Goal: Task Accomplishment & Management: Complete application form

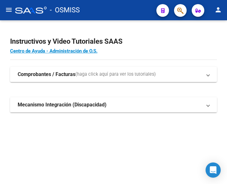
click at [6, 9] on mat-icon "menu" at bounding box center [9, 10] width 8 height 8
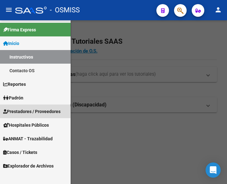
click at [31, 111] on span "Prestadores / Proveedores" at bounding box center [31, 111] width 57 height 7
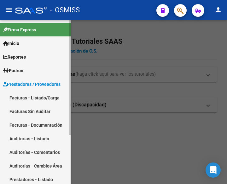
click at [33, 98] on link "Facturas - Listado/Carga" at bounding box center [35, 98] width 71 height 14
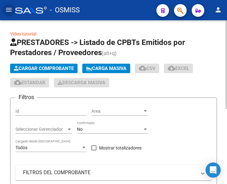
click at [52, 70] on span "Cargar Comprobante" at bounding box center [44, 68] width 60 height 6
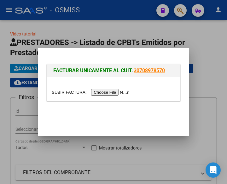
click at [112, 92] on input "file" at bounding box center [92, 92] width 80 height 7
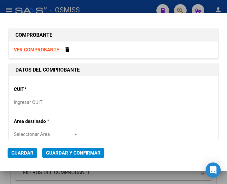
click at [36, 100] on input "Ingresar CUIT" at bounding box center [46, 102] width 65 height 6
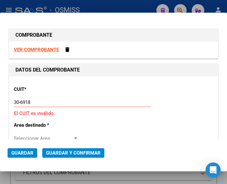
click at [30, 101] on input "30-6918" at bounding box center [46, 102] width 65 height 6
type input "30-69182284-9"
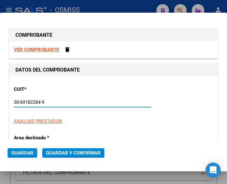
type input "1605"
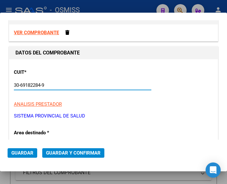
scroll to position [63, 0]
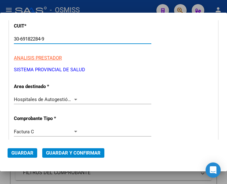
type input "30-69182284-9"
click at [75, 97] on div at bounding box center [76, 99] width 6 height 5
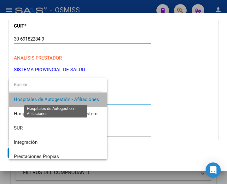
click at [75, 97] on span "Hospitales de Autogestión - Afiliaciones" at bounding box center [56, 99] width 85 height 6
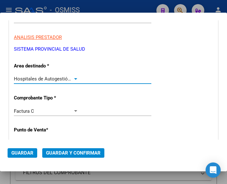
scroll to position [158, 0]
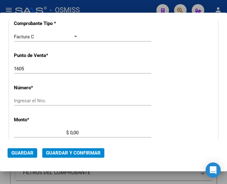
click at [34, 67] on input "1605" at bounding box center [46, 69] width 65 height 6
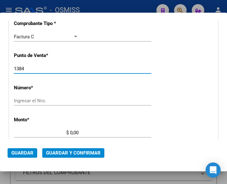
type input "1384"
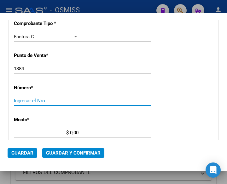
click at [29, 100] on input "Ingresar el Nro." at bounding box center [46, 101] width 65 height 6
type input "4700"
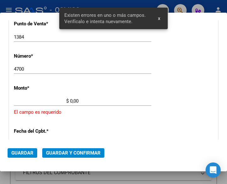
scroll to position [208, 0]
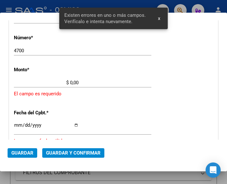
click at [70, 81] on input "$ 0,00" at bounding box center [46, 83] width 65 height 6
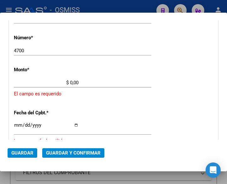
click at [70, 82] on input "$ 0,00" at bounding box center [46, 83] width 65 height 6
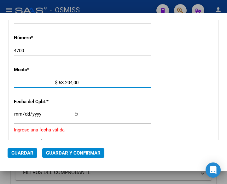
click at [77, 81] on input "$ 63.204,00" at bounding box center [46, 83] width 65 height 6
type input "$ 63.204,15"
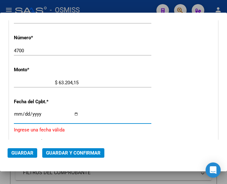
click at [16, 112] on input "Ingresar la fecha" at bounding box center [46, 116] width 65 height 10
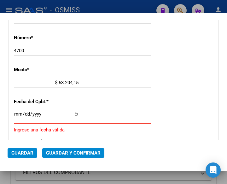
click at [17, 113] on input "Ingresar la fecha" at bounding box center [46, 116] width 65 height 10
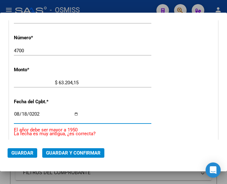
type input "2025-08-18"
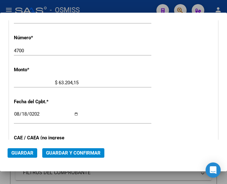
scroll to position [271, 0]
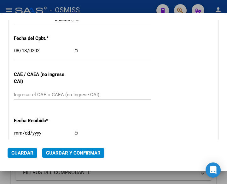
click at [70, 86] on div "CUIT * 30-69182284-9 Ingresar CUIT ANALISIS PRESTADOR SISTEMA PROVINCIAL DE SAL…" at bounding box center [113, 32] width 209 height 455
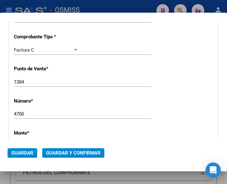
scroll to position [113, 0]
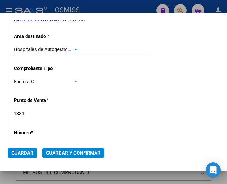
click at [75, 49] on div at bounding box center [75, 50] width 3 height 2
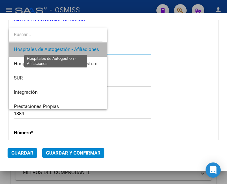
click at [75, 48] on span "Hospitales de Autogestión - Afiliaciones" at bounding box center [56, 49] width 85 height 6
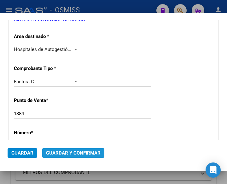
click at [69, 151] on span "Guardar y Confirmar" at bounding box center [73, 153] width 55 height 6
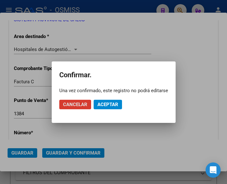
click at [100, 104] on span "Aceptar" at bounding box center [108, 104] width 21 height 6
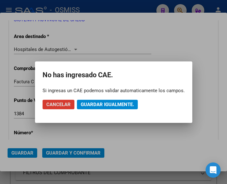
click at [99, 104] on span "Guardar igualmente." at bounding box center [107, 104] width 53 height 6
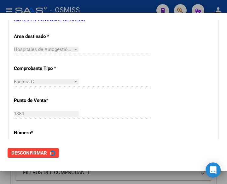
scroll to position [0, 0]
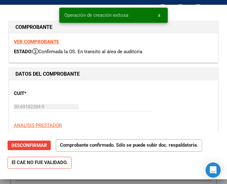
type input "2025-10-17"
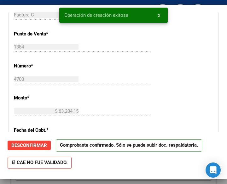
scroll to position [190, 0]
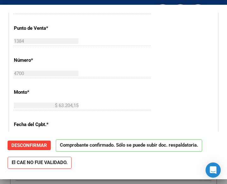
click at [88, 51] on div "1384 Ingresar el Nro." at bounding box center [83, 43] width 138 height 15
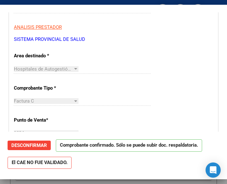
scroll to position [63, 0]
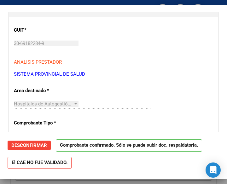
click at [138, 71] on p "SISTEMA PROVINCIAL DE SALUD" at bounding box center [114, 73] width 200 height 7
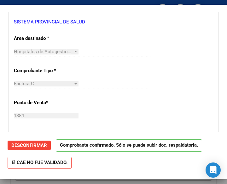
scroll to position [126, 0]
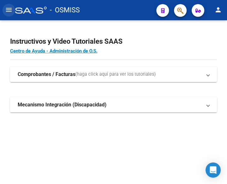
click at [9, 11] on mat-icon "menu" at bounding box center [9, 10] width 8 height 8
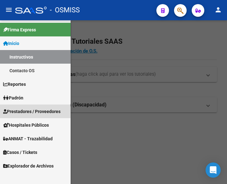
click at [33, 108] on span "Prestadores / Proveedores" at bounding box center [31, 111] width 57 height 7
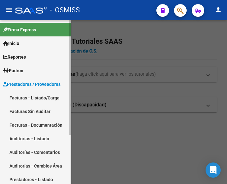
click at [38, 97] on link "Facturas - Listado/Carga" at bounding box center [35, 98] width 71 height 14
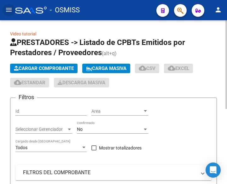
click at [56, 69] on span "Cargar Comprobante" at bounding box center [44, 68] width 60 height 6
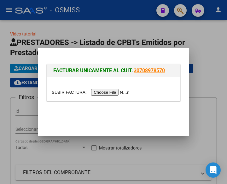
click at [115, 93] on input "file" at bounding box center [92, 92] width 80 height 7
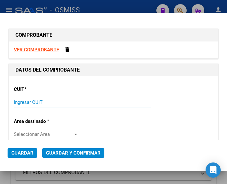
click at [30, 100] on input "Ingresar CUIT" at bounding box center [46, 102] width 65 height 6
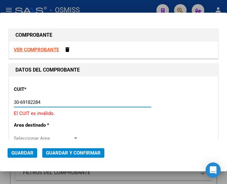
type input "30-69182284-9"
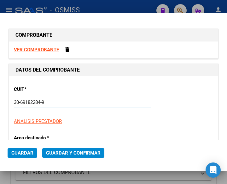
type input "1384"
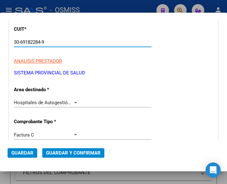
scroll to position [63, 0]
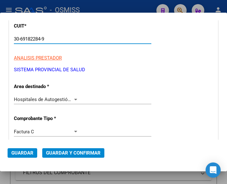
type input "30-69182284-9"
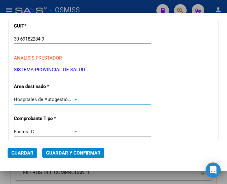
click at [75, 97] on div at bounding box center [76, 99] width 6 height 5
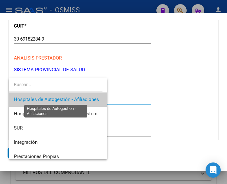
click at [75, 97] on span "Hospitales de Autogestión - Afiliaciones" at bounding box center [56, 99] width 85 height 6
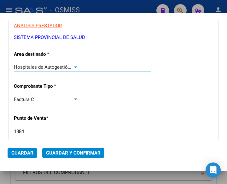
scroll to position [126, 0]
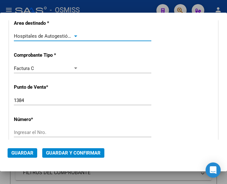
click at [27, 100] on input "1384" at bounding box center [46, 100] width 65 height 6
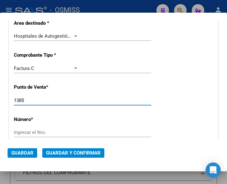
type input "1385"
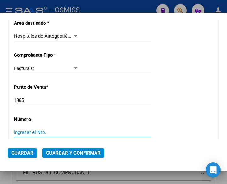
click at [26, 130] on input "Ingresar el Nro." at bounding box center [46, 132] width 65 height 6
type input "4278"
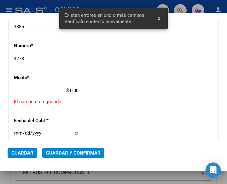
scroll to position [208, 0]
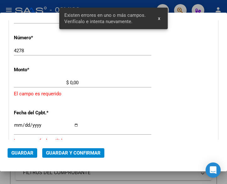
click at [70, 82] on input "$ 0,00" at bounding box center [46, 83] width 65 height 6
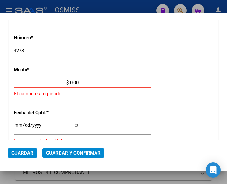
click at [70, 81] on input "$ 0,00" at bounding box center [46, 83] width 65 height 6
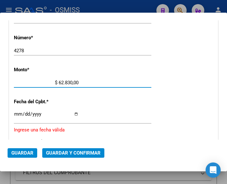
click at [76, 82] on input "$ 62.830,00" at bounding box center [46, 83] width 65 height 6
type input "$ 62.830,55"
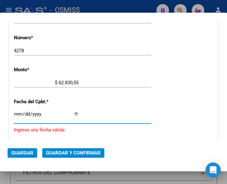
click at [16, 112] on input "Ingresar la fecha" at bounding box center [46, 116] width 65 height 10
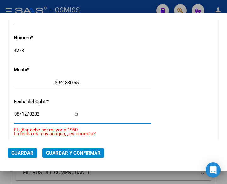
type input "2025-08-12"
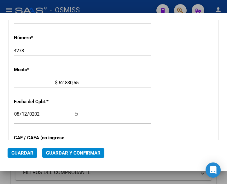
scroll to position [239, 0]
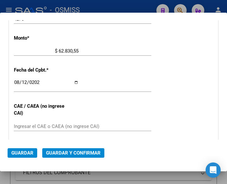
click at [65, 151] on span "Guardar y Confirmar" at bounding box center [73, 153] width 55 height 6
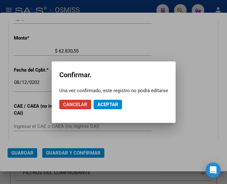
click at [106, 103] on span "Aceptar" at bounding box center [108, 104] width 21 height 6
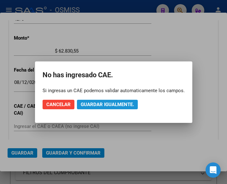
click at [105, 102] on span "Guardar igualmente." at bounding box center [107, 104] width 53 height 6
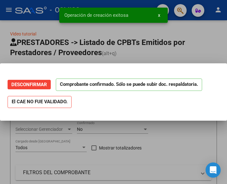
scroll to position [0, 0]
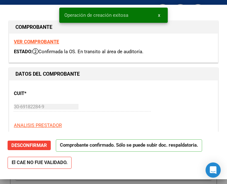
type input "2025-10-11"
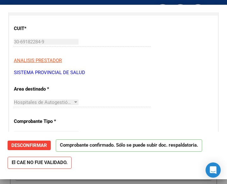
scroll to position [63, 0]
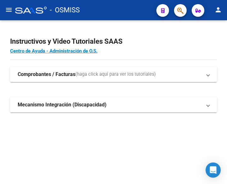
click at [8, 9] on mat-icon "menu" at bounding box center [9, 10] width 8 height 8
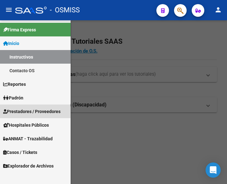
click at [26, 110] on span "Prestadores / Proveedores" at bounding box center [31, 111] width 57 height 7
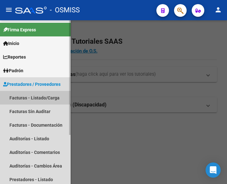
click at [27, 97] on link "Facturas - Listado/Carga" at bounding box center [35, 98] width 71 height 14
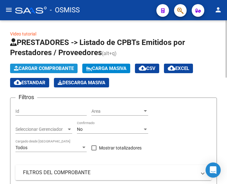
click at [54, 64] on button "Cargar Comprobante" at bounding box center [44, 68] width 68 height 9
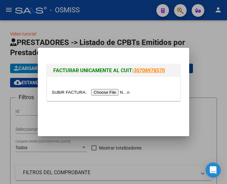
click at [111, 92] on input "file" at bounding box center [92, 92] width 80 height 7
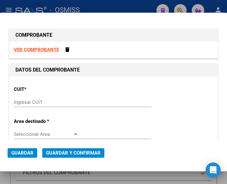
click at [27, 97] on div "Ingresar CUIT" at bounding box center [83, 101] width 138 height 9
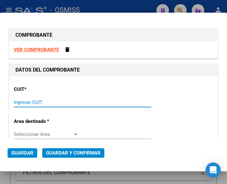
click at [28, 102] on input "Ingresar CUIT" at bounding box center [46, 102] width 65 height 6
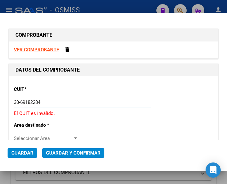
type input "30-69182284-9"
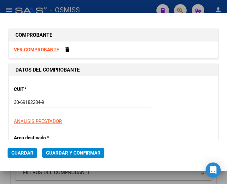
type input "1385"
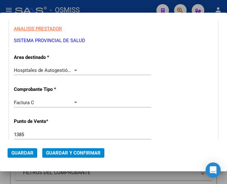
scroll to position [95, 0]
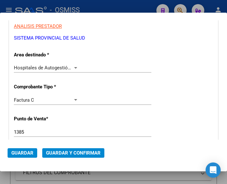
type input "30-69182284-9"
click at [74, 66] on div at bounding box center [76, 67] width 6 height 5
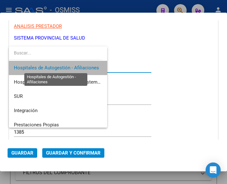
click at [74, 66] on span "Hospitales de Autogestión - Afiliaciones" at bounding box center [56, 68] width 85 height 6
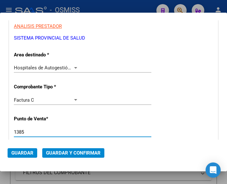
click at [30, 130] on input "1385" at bounding box center [46, 132] width 65 height 6
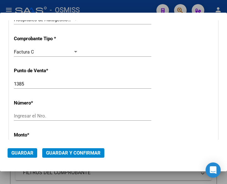
scroll to position [158, 0]
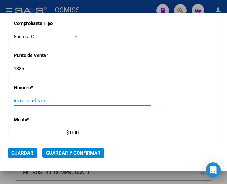
click at [26, 103] on input "Ingresar el Nro." at bounding box center [46, 101] width 65 height 6
type input "4298"
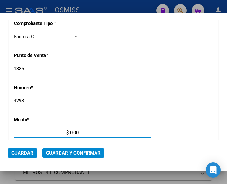
click at [70, 132] on input "$ 0,00" at bounding box center [46, 133] width 65 height 6
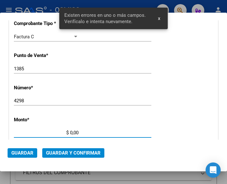
scroll to position [208, 0]
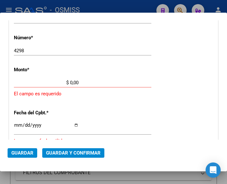
click at [70, 82] on input "$ 0,00" at bounding box center [46, 83] width 65 height 6
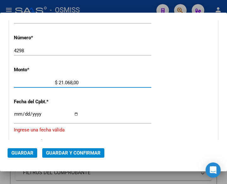
click at [76, 82] on input "$ 21.068,00" at bounding box center [46, 83] width 65 height 6
type input "$ 21.068,05"
click at [17, 111] on input "Ingresar la fecha" at bounding box center [46, 116] width 65 height 10
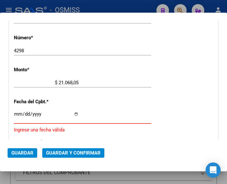
click at [16, 112] on input "Ingresar la fecha" at bounding box center [46, 116] width 65 height 10
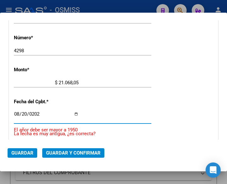
type input "2025-08-20"
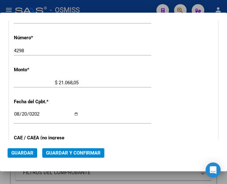
click at [69, 153] on span "Guardar y Confirmar" at bounding box center [73, 153] width 55 height 6
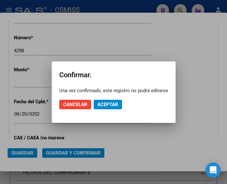
click at [116, 37] on div at bounding box center [113, 92] width 227 height 184
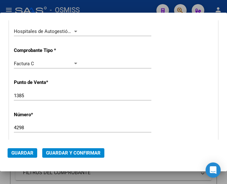
scroll to position [113, 0]
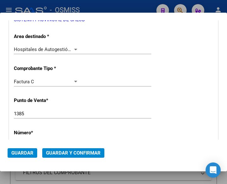
click at [73, 48] on div at bounding box center [76, 49] width 6 height 5
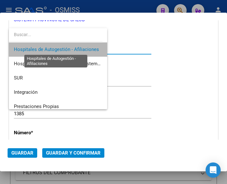
click at [73, 48] on span "Hospitales de Autogestión - Afiliaciones" at bounding box center [56, 49] width 85 height 6
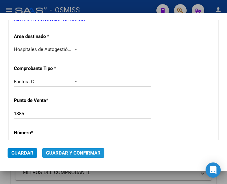
click at [69, 151] on span "Guardar y Confirmar" at bounding box center [73, 153] width 55 height 6
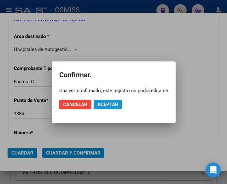
click at [104, 104] on span "Aceptar" at bounding box center [108, 104] width 21 height 6
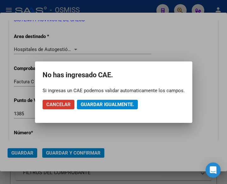
click at [104, 104] on span "Guardar igualmente." at bounding box center [107, 104] width 53 height 6
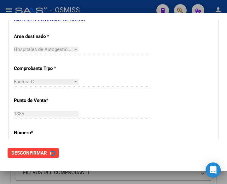
scroll to position [0, 0]
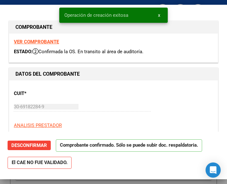
type input "2025-10-19"
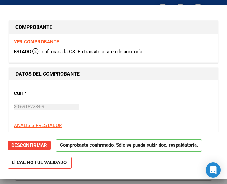
click at [100, 106] on div "30-69182284-9 Ingresar CUIT" at bounding box center [83, 106] width 138 height 9
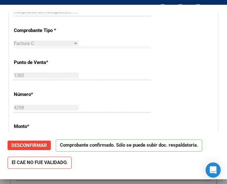
scroll to position [158, 0]
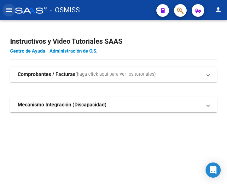
click at [9, 10] on mat-icon "menu" at bounding box center [9, 10] width 8 height 8
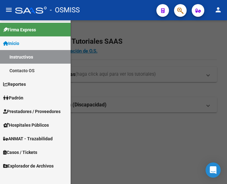
click at [31, 110] on span "Prestadores / Proveedores" at bounding box center [31, 111] width 57 height 7
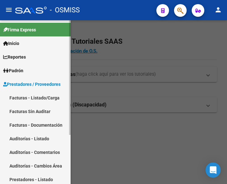
click at [32, 96] on link "Facturas - Listado/Carga" at bounding box center [35, 98] width 71 height 14
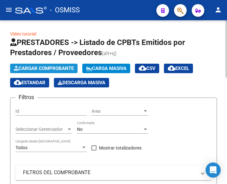
click at [58, 70] on span "Cargar Comprobante" at bounding box center [44, 68] width 60 height 6
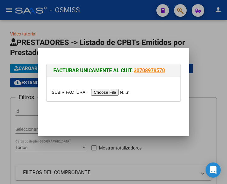
click at [120, 92] on input "file" at bounding box center [92, 92] width 80 height 7
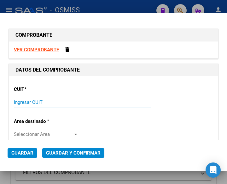
click at [21, 101] on input "Ingresar CUIT" at bounding box center [46, 102] width 65 height 6
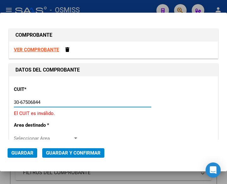
type input "30-67506844-1"
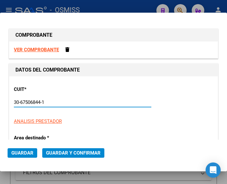
type input "113"
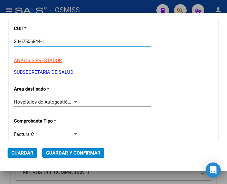
scroll to position [63, 0]
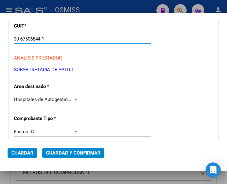
type input "30-67506844-1"
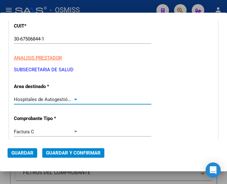
click at [74, 99] on div at bounding box center [75, 100] width 3 height 2
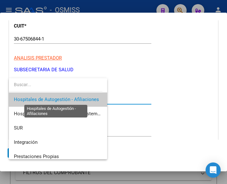
click at [74, 98] on span "Hospitales de Autogestión - Afiliaciones" at bounding box center [56, 99] width 85 height 6
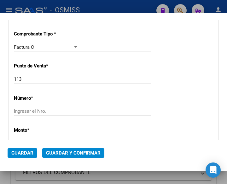
scroll to position [158, 0]
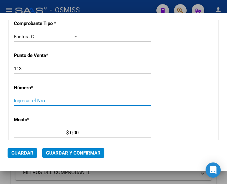
click at [33, 100] on input "Ingresar el Nro." at bounding box center [46, 101] width 65 height 6
type input "7327"
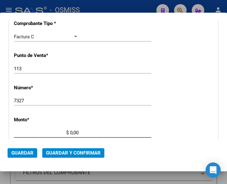
click at [70, 131] on input "$ 0,00" at bounding box center [46, 133] width 65 height 6
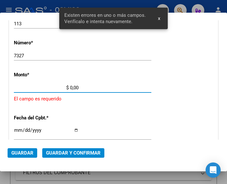
scroll to position [208, 0]
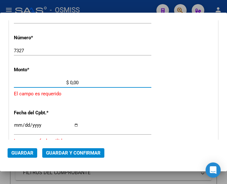
click at [70, 81] on input "$ 0,00" at bounding box center [46, 83] width 65 height 6
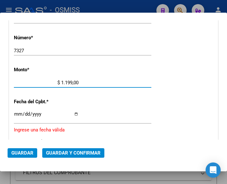
type input "$ 11.994,00"
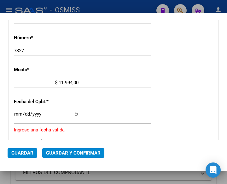
click at [15, 113] on input "Ingresar la fecha" at bounding box center [46, 116] width 65 height 10
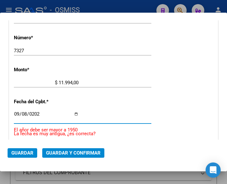
type input "[DATE]"
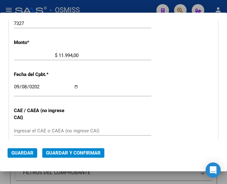
scroll to position [239, 0]
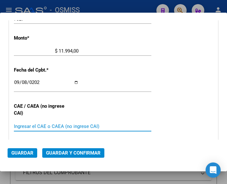
click at [51, 126] on input "Ingresar el CAE o CAEA (no ingrese CAI)" at bounding box center [46, 126] width 65 height 6
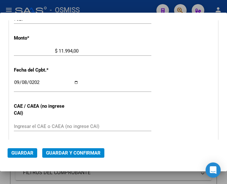
click at [27, 127] on input "Ingresar el CAE o CAEA (no ingrese CAI)" at bounding box center [46, 126] width 65 height 6
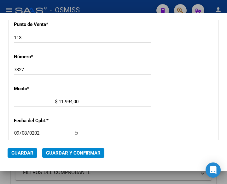
scroll to position [176, 0]
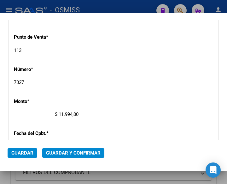
type input "75361291884039"
click at [129, 67] on div "CUIT * 30-67506844-1 Ingresar CUIT ANALISIS PRESTADOR SUBSECRETARIA DE SALUD AR…" at bounding box center [113, 127] width 209 height 455
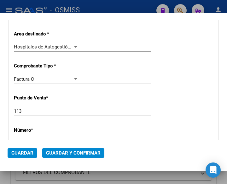
scroll to position [113, 0]
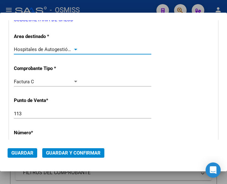
click at [74, 47] on div at bounding box center [76, 49] width 6 height 5
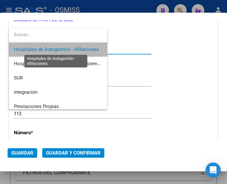
click at [74, 47] on span "Hospitales de Autogestión - Afiliaciones" at bounding box center [56, 49] width 85 height 6
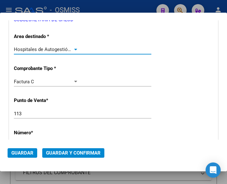
click at [75, 152] on span "Guardar y Confirmar" at bounding box center [73, 153] width 55 height 6
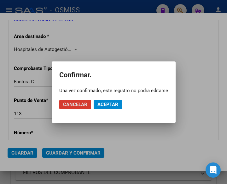
click at [106, 103] on span "Aceptar" at bounding box center [108, 104] width 21 height 6
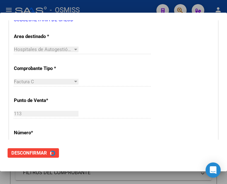
scroll to position [0, 0]
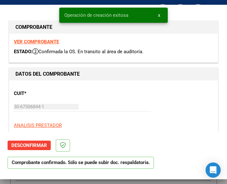
type input "2025-11-07"
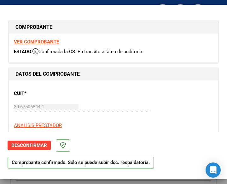
click at [133, 108] on div "30-67506844-1 Ingresar CUIT" at bounding box center [83, 106] width 138 height 9
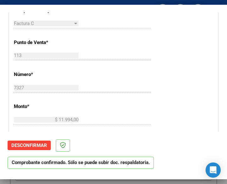
scroll to position [190, 0]
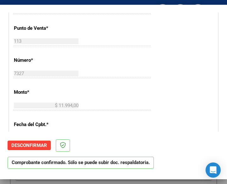
click at [143, 79] on div "7327 Ingresar el Nro." at bounding box center [83, 76] width 138 height 15
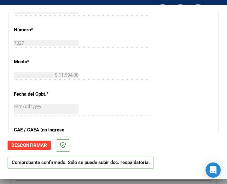
scroll to position [221, 0]
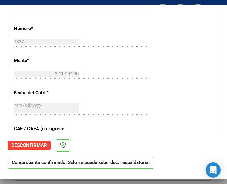
click at [125, 91] on div "CUIT * 30-67506844-1 Ingresar CUIT ANALISIS PRESTADOR SUBSECRETARIA DE SALUD AR…" at bounding box center [113, 86] width 209 height 455
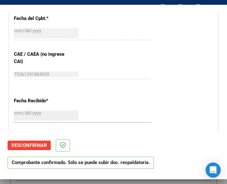
scroll to position [316, 0]
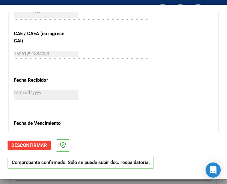
click at [110, 59] on div "75361291884039 Ingresar el CAE o CAEA (no ingrese CAI)" at bounding box center [83, 56] width 138 height 15
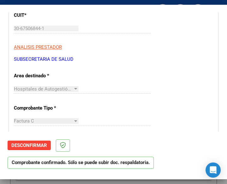
scroll to position [63, 0]
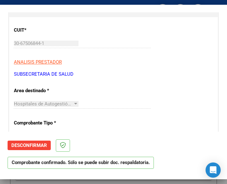
click at [102, 75] on p "SUBSECRETARIA DE SALUD" at bounding box center [114, 73] width 200 height 7
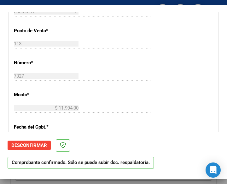
scroll to position [190, 0]
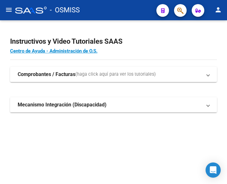
click at [8, 8] on mat-icon "menu" at bounding box center [9, 10] width 8 height 8
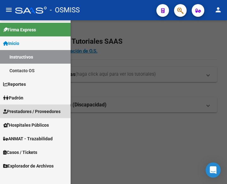
click at [31, 111] on span "Prestadores / Proveedores" at bounding box center [31, 111] width 57 height 7
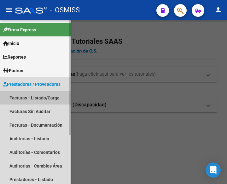
click at [32, 100] on link "Facturas - Listado/Carga" at bounding box center [35, 98] width 71 height 14
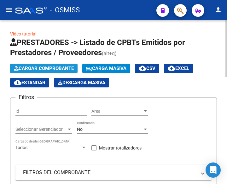
click at [57, 66] on span "Cargar Comprobante" at bounding box center [44, 68] width 60 height 6
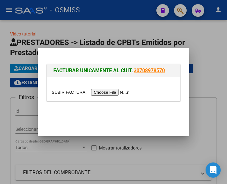
click at [117, 91] on input "file" at bounding box center [92, 92] width 80 height 7
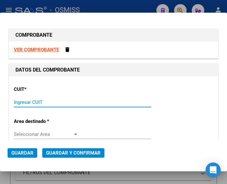
click at [24, 105] on input "Ingresar CUIT" at bounding box center [46, 102] width 65 height 6
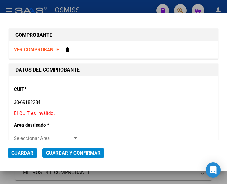
type input "30-69182284-9"
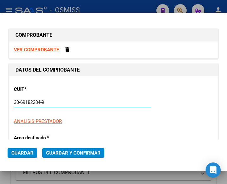
type input "1385"
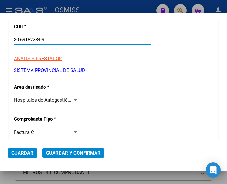
scroll to position [63, 0]
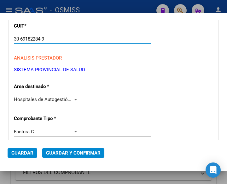
type input "30-69182284-9"
click at [74, 99] on div at bounding box center [75, 100] width 3 height 2
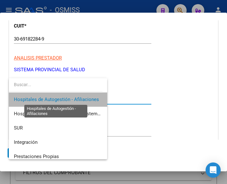
click at [74, 98] on span "Hospitales de Autogestión - Afiliaciones" at bounding box center [56, 99] width 85 height 6
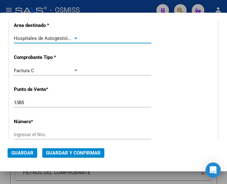
scroll to position [126, 0]
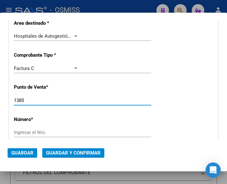
click at [29, 99] on input "1385" at bounding box center [46, 100] width 65 height 6
type input "1"
type input "2397"
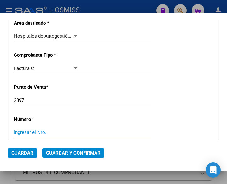
click at [25, 131] on input "Ingresar el Nro." at bounding box center [46, 132] width 65 height 6
type input "370"
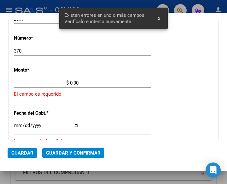
scroll to position [208, 0]
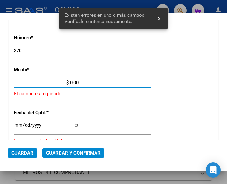
click at [70, 82] on input "$ 0,00" at bounding box center [46, 83] width 65 height 6
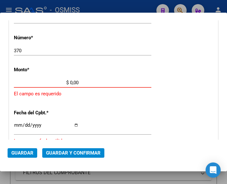
click at [70, 82] on input "$ 0,00" at bounding box center [46, 83] width 65 height 6
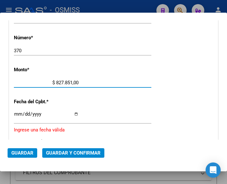
click at [76, 82] on input "$ 827.851,00" at bounding box center [46, 83] width 65 height 6
type input "$ 827.851,21"
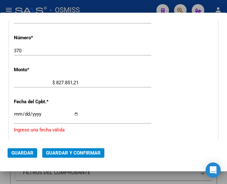
click at [17, 111] on div "Ingresar la fecha" at bounding box center [83, 117] width 138 height 14
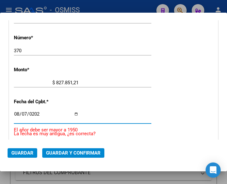
type input "2025-08-07"
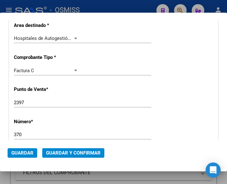
scroll to position [113, 0]
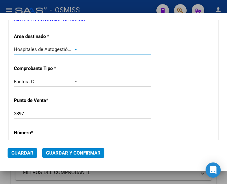
click at [76, 48] on div at bounding box center [76, 49] width 6 height 5
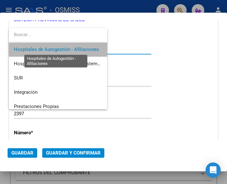
click at [75, 49] on span "Hospitales de Autogestión - Afiliaciones" at bounding box center [56, 49] width 85 height 6
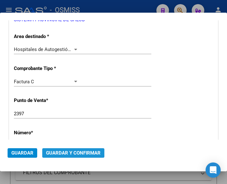
click at [72, 152] on span "Guardar y Confirmar" at bounding box center [73, 153] width 55 height 6
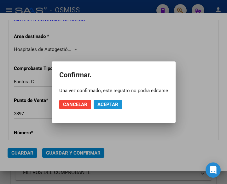
click at [101, 105] on span "Aceptar" at bounding box center [108, 104] width 21 height 6
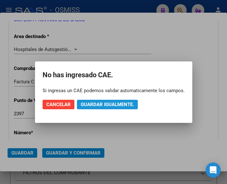
click at [101, 103] on span "Guardar igualmente." at bounding box center [107, 104] width 53 height 6
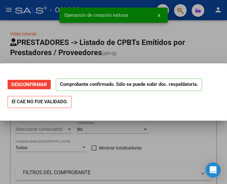
scroll to position [0, 0]
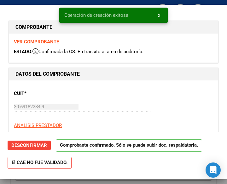
type input "2025-10-06"
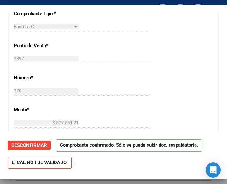
scroll to position [190, 0]
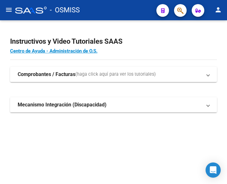
click at [9, 9] on mat-icon "menu" at bounding box center [9, 10] width 8 height 8
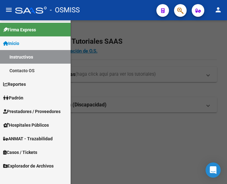
click at [29, 109] on span "Prestadores / Proveedores" at bounding box center [31, 111] width 57 height 7
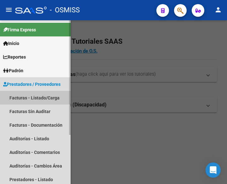
click at [37, 94] on link "Facturas - Listado/Carga" at bounding box center [35, 98] width 71 height 14
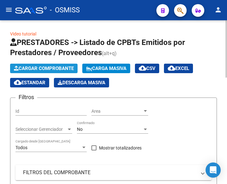
click at [55, 65] on button "Cargar Comprobante" at bounding box center [44, 68] width 68 height 9
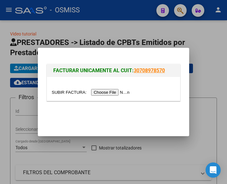
click at [117, 93] on input "file" at bounding box center [92, 92] width 80 height 7
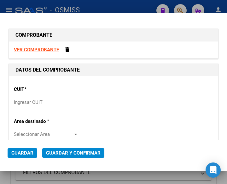
click at [30, 101] on input "Ingresar CUIT" at bounding box center [46, 102] width 65 height 6
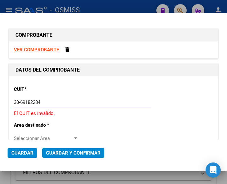
type input "30-69182284-9"
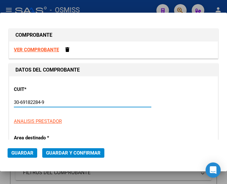
type input "2397"
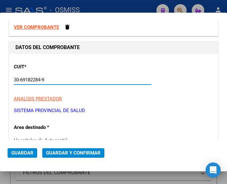
scroll to position [63, 0]
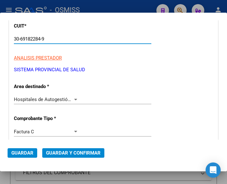
type input "30-69182284-9"
click at [74, 99] on div at bounding box center [75, 100] width 3 height 2
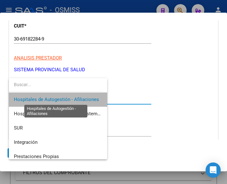
click at [74, 98] on span "Hospitales de Autogestión - Afiliaciones" at bounding box center [56, 99] width 85 height 6
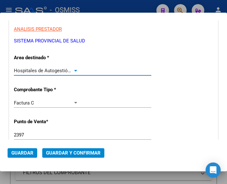
scroll to position [126, 0]
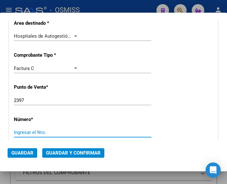
click at [39, 130] on input "Ingresar el Nro." at bounding box center [46, 132] width 65 height 6
type input "556"
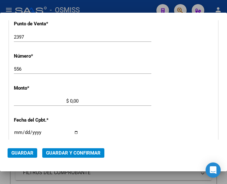
scroll to position [208, 0]
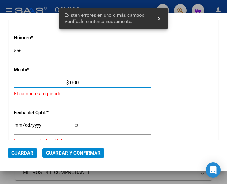
click at [70, 82] on input "$ 0,00" at bounding box center [46, 83] width 65 height 6
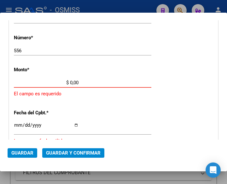
click at [70, 81] on input "$ 0,00" at bounding box center [46, 83] width 65 height 6
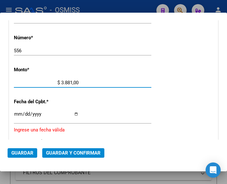
type input "$ 38.812,00"
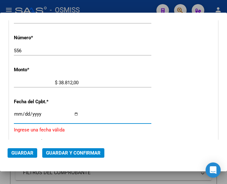
click at [18, 114] on input "Ingresar la fecha" at bounding box center [46, 116] width 65 height 10
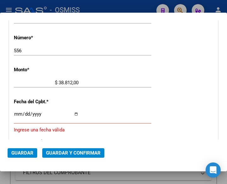
click at [14, 112] on div "CUIT * 30-69182284-9 Ingresar CUIT ANALISIS PRESTADOR SISTEMA PROVINCIAL DE SAL…" at bounding box center [113, 97] width 209 height 459
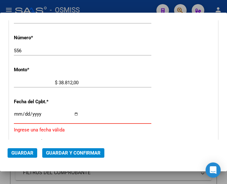
click at [17, 112] on input "Ingresar la fecha" at bounding box center [46, 116] width 65 height 10
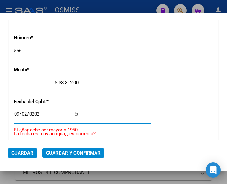
type input "2025-09-02"
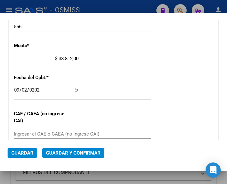
scroll to position [239, 0]
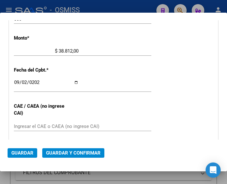
click at [29, 125] on input "Ingresar el CAE o CAEA (no ingrese CAI)" at bounding box center [46, 126] width 65 height 6
click at [108, 76] on div "CUIT * 30-69182284-9 Ingresar CUIT ANALISIS PRESTADOR SISTEMA PROVINCIAL DE SAL…" at bounding box center [113, 64] width 209 height 455
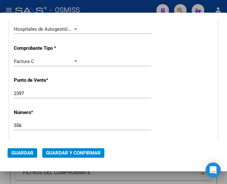
scroll to position [113, 0]
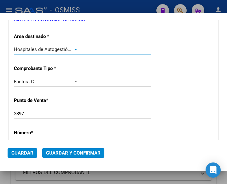
click at [73, 48] on div at bounding box center [76, 49] width 6 height 5
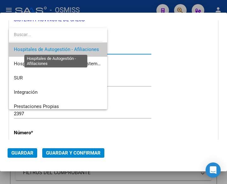
click at [73, 48] on span "Hospitales de Autogestión - Afiliaciones" at bounding box center [56, 49] width 85 height 6
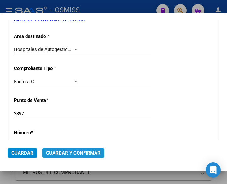
click at [70, 152] on span "Guardar y Confirmar" at bounding box center [73, 153] width 55 height 6
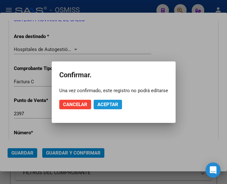
click at [108, 104] on span "Aceptar" at bounding box center [108, 104] width 21 height 6
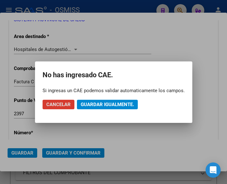
click at [108, 104] on span "Guardar igualmente." at bounding box center [107, 104] width 53 height 6
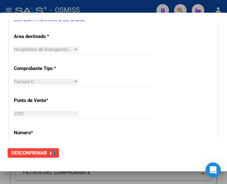
scroll to position [0, 0]
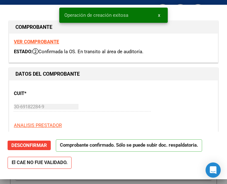
type input "2025-11-01"
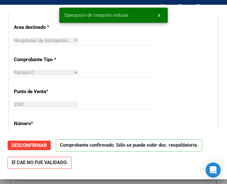
scroll to position [95, 0]
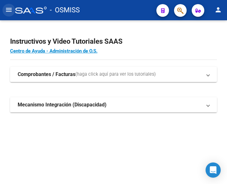
click at [10, 10] on mat-icon "menu" at bounding box center [9, 10] width 8 height 8
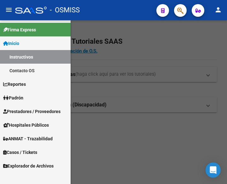
click at [32, 111] on span "Prestadores / Proveedores" at bounding box center [31, 111] width 57 height 7
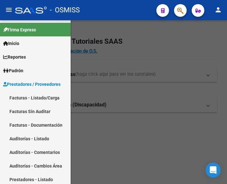
click at [34, 94] on link "Facturas - Listado/Carga" at bounding box center [35, 98] width 71 height 14
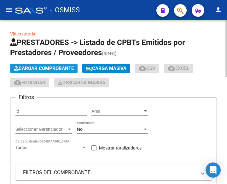
click at [58, 67] on span "Cargar Comprobante" at bounding box center [44, 68] width 60 height 6
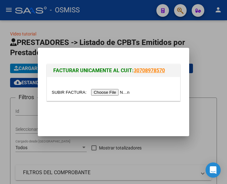
click at [106, 91] on input "file" at bounding box center [92, 92] width 80 height 7
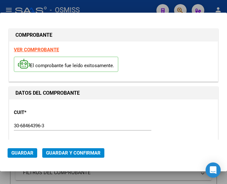
type input "[DATE]"
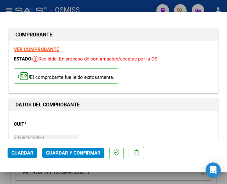
click at [99, 127] on div "CUIT * 30-68464396-3 Ingresar CUIT ANALISIS PRESTADOR HOSPITAL PROVINCIAL DE NI…" at bounding box center [114, 144] width 200 height 56
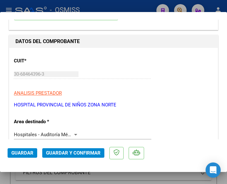
scroll to position [95, 0]
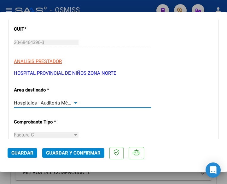
click at [74, 103] on div at bounding box center [75, 103] width 3 height 2
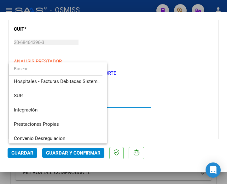
scroll to position [0, 0]
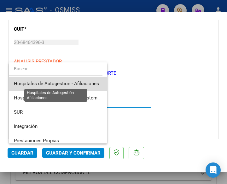
click at [70, 81] on span "Hospitales de Autogestión - Afiliaciones" at bounding box center [56, 84] width 85 height 6
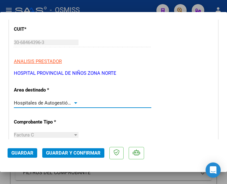
click at [75, 103] on div at bounding box center [75, 103] width 3 height 2
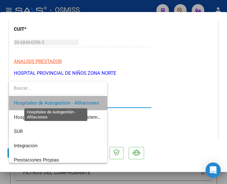
click at [81, 102] on span "Hospitales de Autogestión - Afiliaciones" at bounding box center [56, 103] width 85 height 6
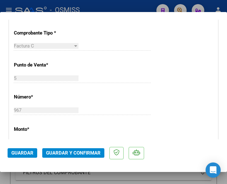
scroll to position [190, 0]
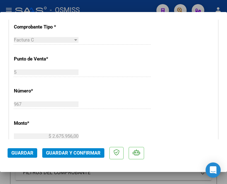
click at [106, 103] on div "967 Ingresar el Nro." at bounding box center [83, 103] width 138 height 9
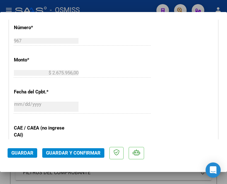
scroll to position [284, 0]
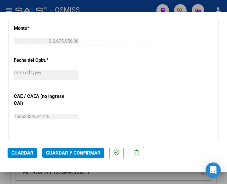
click at [71, 154] on span "Guardar y Confirmar" at bounding box center [73, 153] width 55 height 6
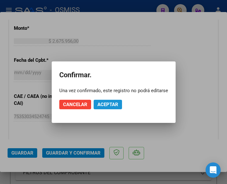
click at [104, 102] on span "Aceptar" at bounding box center [108, 104] width 21 height 6
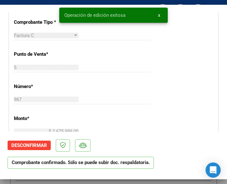
scroll to position [126, 0]
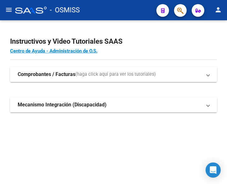
click at [11, 9] on mat-icon "menu" at bounding box center [9, 10] width 8 height 8
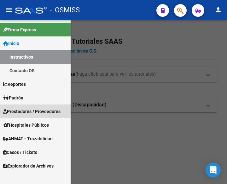
click at [21, 111] on span "Prestadores / Proveedores" at bounding box center [31, 111] width 57 height 7
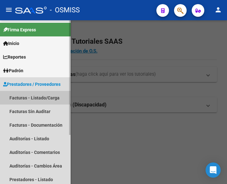
click at [29, 97] on link "Facturas - Listado/Carga" at bounding box center [35, 98] width 71 height 14
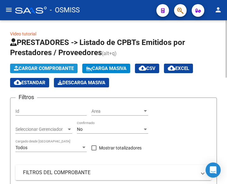
click at [51, 66] on span "Cargar Comprobante" at bounding box center [44, 68] width 60 height 6
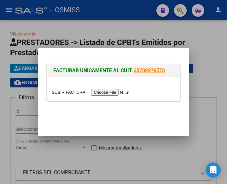
click at [107, 90] on input "file" at bounding box center [92, 92] width 80 height 7
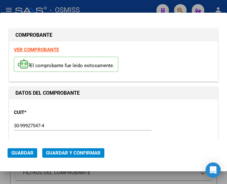
type input "[DATE]"
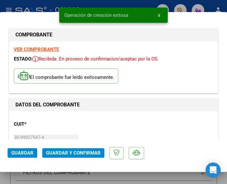
click at [102, 120] on div "CUIT * 30-99927547-4 Ingresar CUIT ANALISIS PRESTADOR HOSPITAL [GEOGRAPHIC_DATA…" at bounding box center [114, 144] width 200 height 56
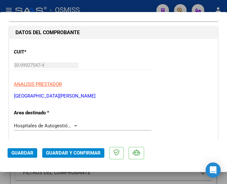
scroll to position [95, 0]
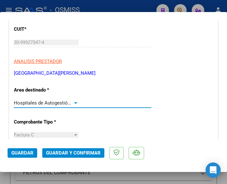
click at [73, 101] on div at bounding box center [76, 102] width 6 height 5
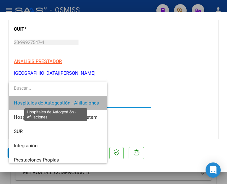
click at [73, 101] on span "Hospitales de Autogestión - Afiliaciones" at bounding box center [56, 103] width 85 height 6
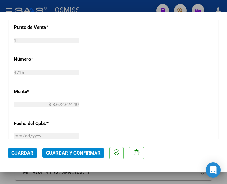
scroll to position [253, 0]
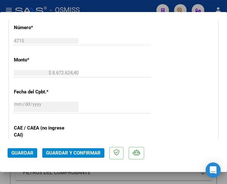
click at [76, 151] on span "Guardar y Confirmar" at bounding box center [73, 153] width 55 height 6
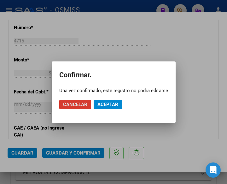
click at [105, 102] on span "Aceptar" at bounding box center [108, 104] width 21 height 6
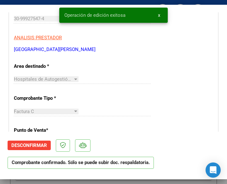
scroll to position [126, 0]
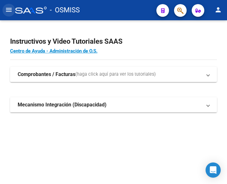
click at [10, 10] on mat-icon "menu" at bounding box center [9, 10] width 8 height 8
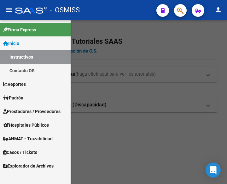
click at [29, 112] on span "Prestadores / Proveedores" at bounding box center [31, 111] width 57 height 7
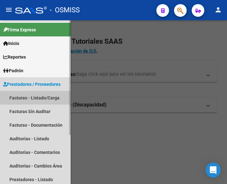
click at [32, 97] on link "Facturas - Listado/Carga" at bounding box center [35, 98] width 71 height 14
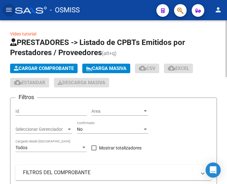
click at [54, 67] on button "Cargar Comprobante" at bounding box center [44, 68] width 68 height 9
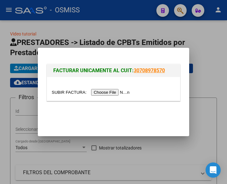
click at [112, 93] on input "file" at bounding box center [92, 92] width 80 height 7
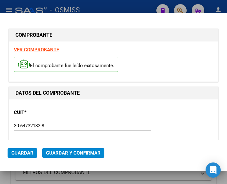
type input "[DATE]"
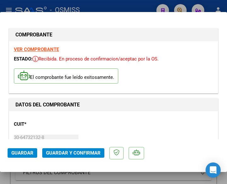
click at [88, 123] on div "CUIT * 30-64732132-8 Ingresar CUIT ANALISIS PRESTADOR MUNICIPALIDAD DE [PERSON_…" at bounding box center [114, 144] width 200 height 56
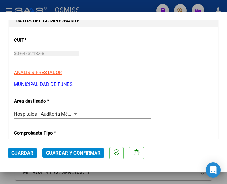
scroll to position [95, 0]
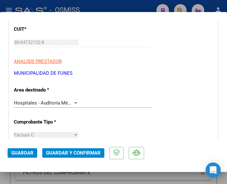
click at [73, 101] on div at bounding box center [76, 102] width 6 height 5
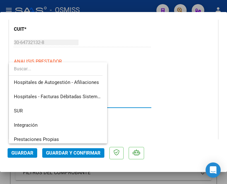
scroll to position [0, 0]
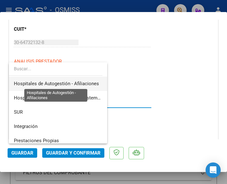
click at [82, 82] on span "Hospitales de Autogestión - Afiliaciones" at bounding box center [56, 84] width 85 height 6
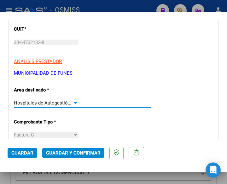
click at [75, 102] on div at bounding box center [75, 103] width 3 height 2
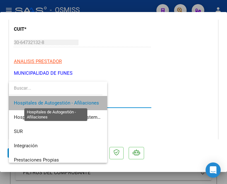
click at [68, 100] on span "Hospitales de Autogestión - Afiliaciones" at bounding box center [56, 103] width 85 height 6
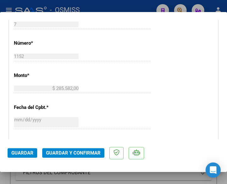
scroll to position [253, 0]
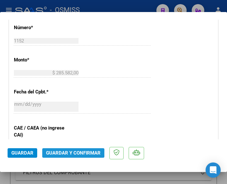
click at [67, 154] on span "Guardar y Confirmar" at bounding box center [73, 153] width 55 height 6
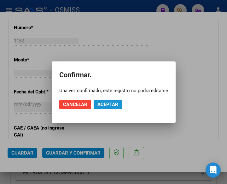
click at [111, 102] on span "Aceptar" at bounding box center [108, 104] width 21 height 6
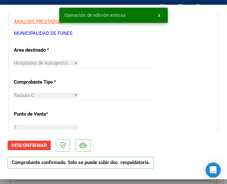
scroll to position [126, 0]
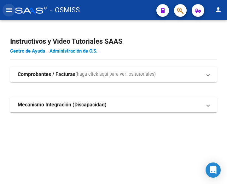
click at [10, 9] on mat-icon "menu" at bounding box center [9, 10] width 8 height 8
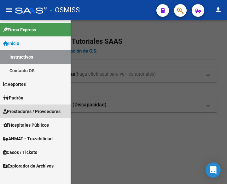
click at [24, 112] on span "Prestadores / Proveedores" at bounding box center [31, 111] width 57 height 7
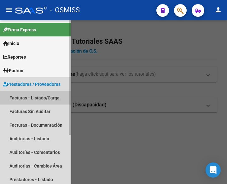
click at [33, 96] on link "Facturas - Listado/Carga" at bounding box center [35, 98] width 71 height 14
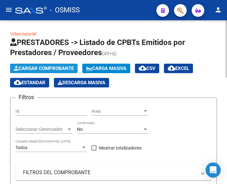
click at [54, 65] on span "Cargar Comprobante" at bounding box center [44, 68] width 60 height 6
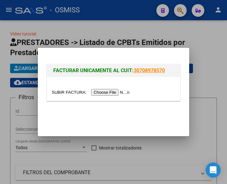
click at [109, 91] on input "file" at bounding box center [92, 92] width 80 height 7
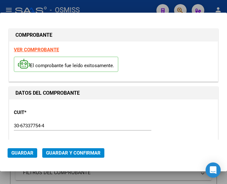
type input "[DATE]"
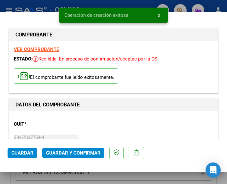
click at [60, 128] on div "CUIT * 30-67337754-4 Ingresar CUIT ANALISIS PRESTADOR ESTADO PROVINCIA DE [GEOG…" at bounding box center [114, 144] width 200 height 56
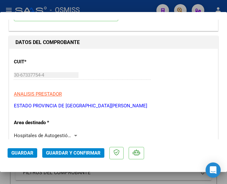
scroll to position [63, 0]
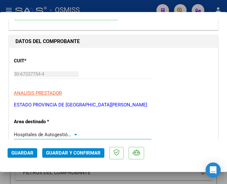
click at [73, 132] on div at bounding box center [76, 134] width 6 height 5
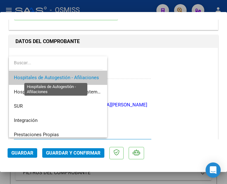
click at [74, 75] on span "Hospitales de Autogestión - Afiliaciones" at bounding box center [56, 78] width 85 height 6
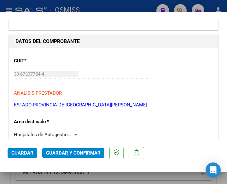
click at [75, 133] on div at bounding box center [76, 134] width 6 height 5
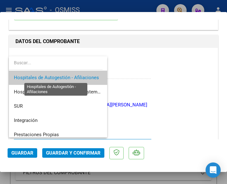
click at [69, 76] on span "Hospitales de Autogestión - Afiliaciones" at bounding box center [56, 78] width 85 height 6
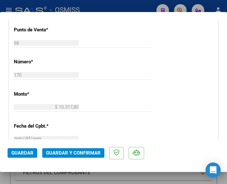
scroll to position [221, 0]
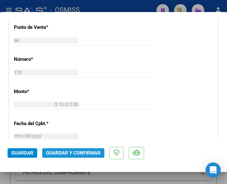
click at [70, 153] on span "Guardar y Confirmar" at bounding box center [73, 153] width 55 height 6
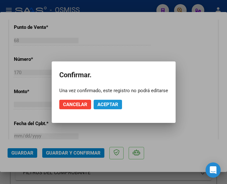
click at [111, 103] on span "Aceptar" at bounding box center [108, 104] width 21 height 6
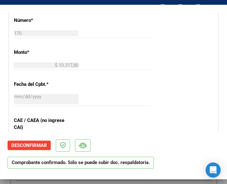
scroll to position [284, 0]
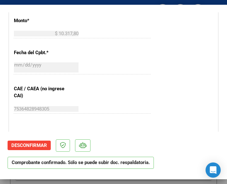
click at [215, 38] on mat-dialog-content "COMPROBANTE VER COMPROBANTE ESTADO: Confirmada la OS. En transito al área de au…" at bounding box center [113, 71] width 227 height 119
click at [184, 44] on div "CUIT * 30-67337754-4 Ingresar CUIT ANALISIS PRESTADOR ESTADO PROVINCIA DE [GEOG…" at bounding box center [113, 46] width 209 height 455
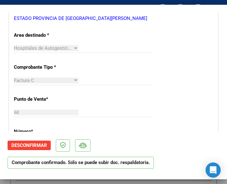
scroll to position [126, 0]
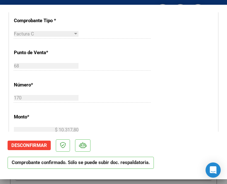
scroll to position [190, 0]
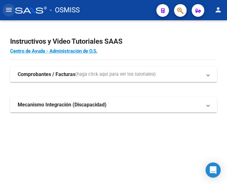
click at [8, 9] on mat-icon "menu" at bounding box center [9, 10] width 8 height 8
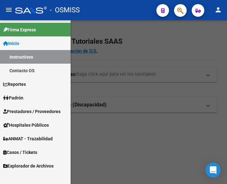
click at [24, 111] on span "Prestadores / Proveedores" at bounding box center [31, 111] width 57 height 7
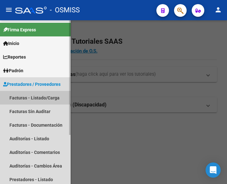
click at [32, 94] on link "Facturas - Listado/Carga" at bounding box center [35, 98] width 71 height 14
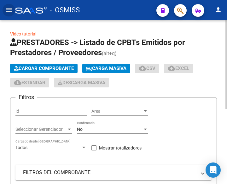
click at [49, 66] on span "Cargar Comprobante" at bounding box center [44, 68] width 60 height 6
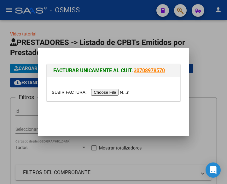
click at [116, 94] on input "file" at bounding box center [92, 92] width 80 height 7
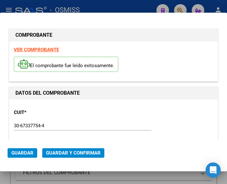
type input "[DATE]"
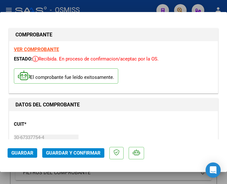
click at [77, 121] on div "CUIT * 30-67337754-4 Ingresar CUIT ANALISIS PRESTADOR ESTADO PROVINCIA DE [GEOG…" at bounding box center [114, 144] width 200 height 56
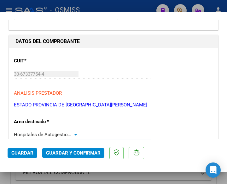
click at [75, 133] on div at bounding box center [76, 134] width 6 height 5
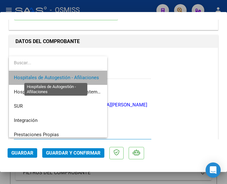
click at [76, 77] on span "Hospitales de Autogestión - Afiliaciones" at bounding box center [56, 78] width 85 height 6
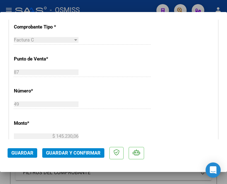
scroll to position [158, 0]
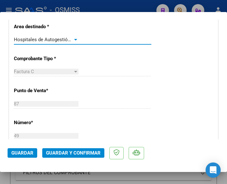
click at [74, 37] on div at bounding box center [76, 39] width 6 height 5
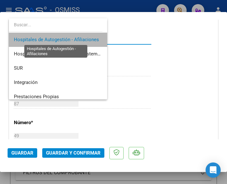
click at [74, 37] on span "Hospitales de Autogestión - Afiliaciones" at bounding box center [56, 40] width 85 height 6
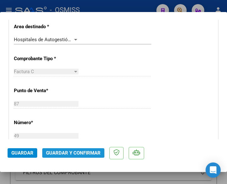
click at [69, 150] on span "Guardar y Confirmar" at bounding box center [73, 153] width 55 height 6
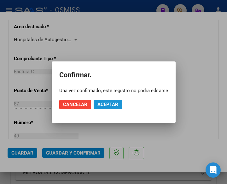
click at [111, 102] on span "Aceptar" at bounding box center [108, 104] width 21 height 6
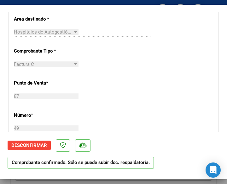
click at [160, 43] on div "CUIT * 30-67337754-4 Ingresar CUIT ANALISIS PRESTADOR ESTADO PROVINCIA DE SAN L…" at bounding box center [113, 173] width 209 height 455
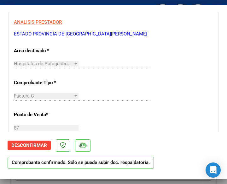
click at [123, 64] on div "Hospitales de Autogestión - Afiliaciones Seleccionar Area" at bounding box center [83, 63] width 138 height 9
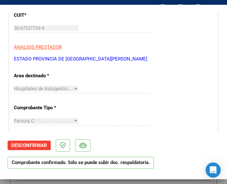
scroll to position [95, 0]
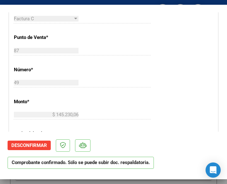
scroll to position [221, 0]
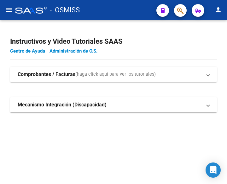
click at [7, 9] on mat-icon "menu" at bounding box center [9, 10] width 8 height 8
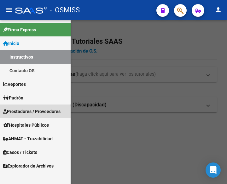
click at [28, 108] on span "Prestadores / Proveedores" at bounding box center [31, 111] width 57 height 7
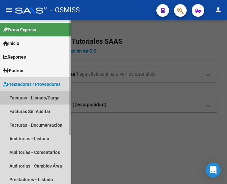
click at [37, 97] on link "Facturas - Listado/Carga" at bounding box center [35, 98] width 71 height 14
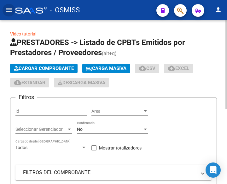
click at [43, 68] on span "Cargar Comprobante" at bounding box center [44, 68] width 60 height 6
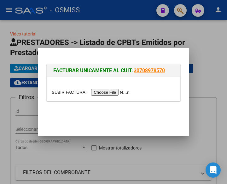
click at [113, 93] on input "file" at bounding box center [92, 92] width 80 height 7
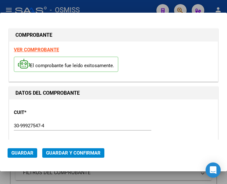
type input "[DATE]"
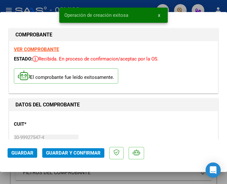
click at [94, 119] on div "CUIT * 30-99927547-4 Ingresar CUIT ANALISIS PRESTADOR HOSPITAL [GEOGRAPHIC_DATA…" at bounding box center [114, 144] width 200 height 56
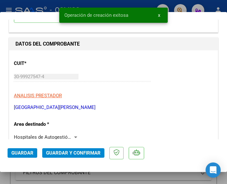
scroll to position [63, 0]
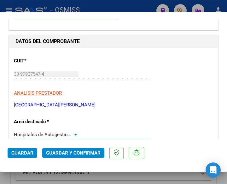
click at [74, 134] on div at bounding box center [75, 135] width 3 height 2
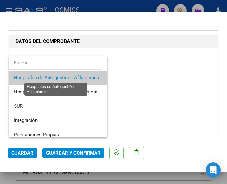
click at [76, 75] on span "Hospitales de Autogestión - Afiliaciones" at bounding box center [56, 78] width 85 height 6
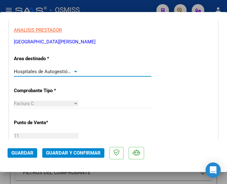
scroll to position [126, 0]
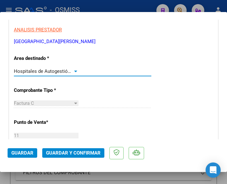
click at [75, 69] on div at bounding box center [76, 71] width 6 height 5
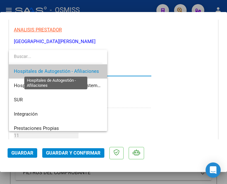
click at [75, 69] on span "Hospitales de Autogestión - Afiliaciones" at bounding box center [56, 71] width 85 height 6
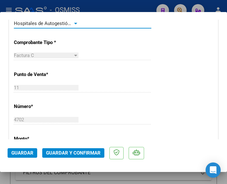
scroll to position [190, 0]
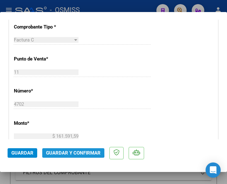
click at [68, 151] on span "Guardar y Confirmar" at bounding box center [73, 153] width 55 height 6
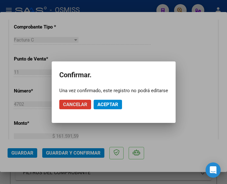
click at [108, 105] on span "Aceptar" at bounding box center [108, 104] width 21 height 6
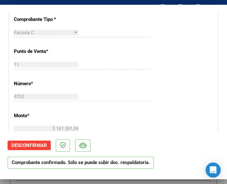
click at [118, 82] on div "CUIT * 30-99927547-4 Ingresar CUIT ANALISIS PRESTADOR HOSPITAL SAN BERNARDO ARC…" at bounding box center [113, 141] width 209 height 455
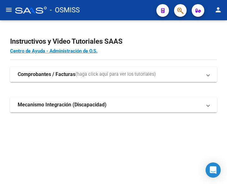
click at [11, 7] on mat-icon "menu" at bounding box center [9, 10] width 8 height 8
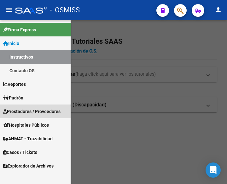
click at [32, 112] on span "Prestadores / Proveedores" at bounding box center [31, 111] width 57 height 7
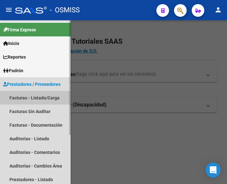
click at [32, 97] on link "Facturas - Listado/Carga" at bounding box center [35, 98] width 71 height 14
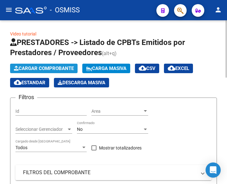
click at [42, 66] on span "Cargar Comprobante" at bounding box center [44, 68] width 60 height 6
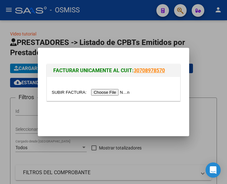
click at [108, 91] on input "file" at bounding box center [92, 92] width 80 height 7
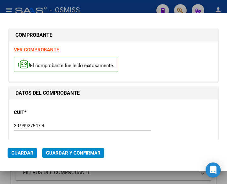
type input "[DATE]"
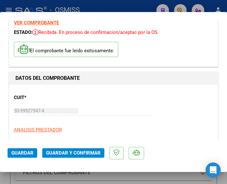
scroll to position [63, 0]
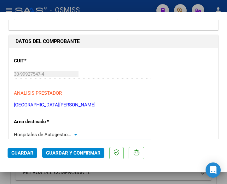
click at [73, 133] on div at bounding box center [76, 134] width 6 height 5
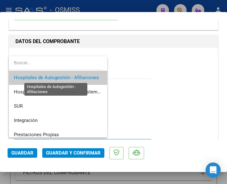
click at [71, 78] on span "Hospitales de Autogestión - Afiliaciones" at bounding box center [56, 78] width 85 height 6
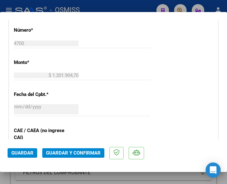
scroll to position [253, 0]
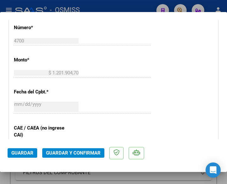
click at [74, 152] on span "Guardar y Confirmar" at bounding box center [73, 153] width 55 height 6
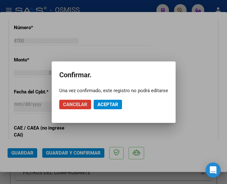
click at [111, 103] on span "Aceptar" at bounding box center [108, 104] width 21 height 6
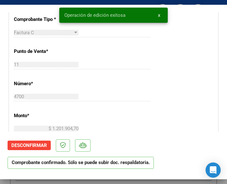
scroll to position [158, 0]
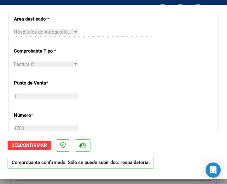
click at [138, 62] on div "Factura C Seleccionar Tipo" at bounding box center [83, 63] width 138 height 9
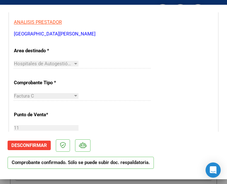
click at [119, 93] on div "Factura C Seleccionar Tipo" at bounding box center [83, 95] width 138 height 9
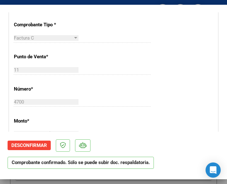
scroll to position [190, 0]
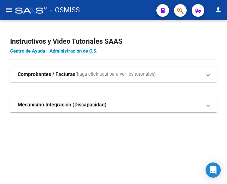
click at [10, 11] on mat-icon "menu" at bounding box center [9, 10] width 8 height 8
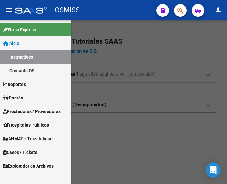
click at [23, 110] on span "Prestadores / Proveedores" at bounding box center [31, 111] width 57 height 7
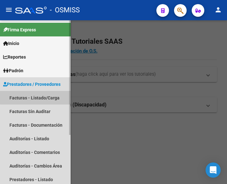
click at [35, 97] on link "Facturas - Listado/Carga" at bounding box center [35, 98] width 71 height 14
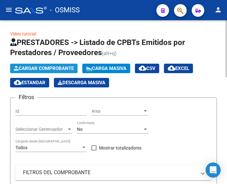
click at [58, 69] on span "Cargar Comprobante" at bounding box center [44, 68] width 60 height 6
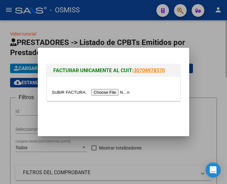
click at [58, 69] on div "FACTURAR UNICAMENTE AL CUIT: 30708978570" at bounding box center [114, 92] width 152 height 88
click at [109, 92] on input "file" at bounding box center [92, 92] width 80 height 7
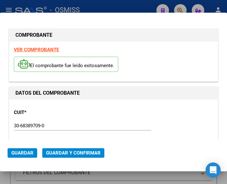
click at [91, 109] on div "CUIT * 30-68389709-0 Ingresar CUIT ANALISIS PRESTADOR MUNICIPALIDAD DE HURLINGH…" at bounding box center [114, 132] width 200 height 56
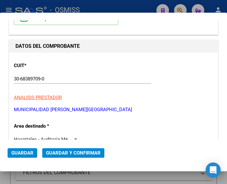
scroll to position [63, 0]
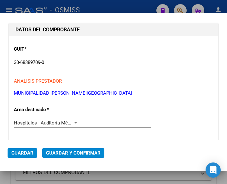
click at [75, 121] on div at bounding box center [76, 122] width 6 height 5
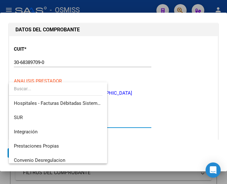
scroll to position [0, 0]
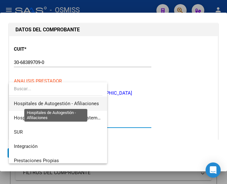
click at [79, 101] on span "Hospitales de Autogestión - Afiliaciones" at bounding box center [56, 103] width 85 height 6
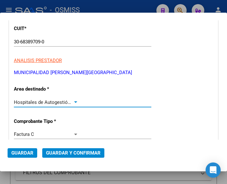
scroll to position [95, 0]
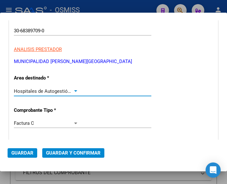
click at [75, 90] on div at bounding box center [75, 91] width 3 height 2
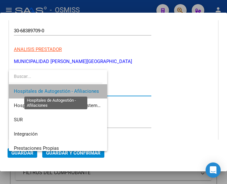
click at [75, 90] on span "Hospitales de Autogestión - Afiliaciones" at bounding box center [56, 91] width 85 height 6
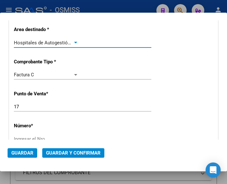
scroll to position [158, 0]
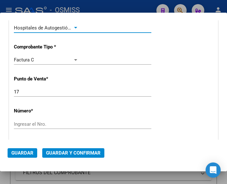
click at [36, 123] on input "Ingresar el Nro." at bounding box center [46, 124] width 65 height 6
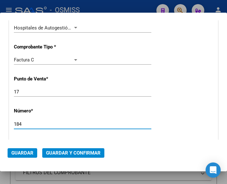
type input "184"
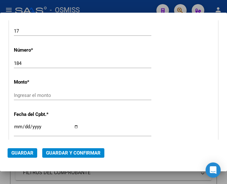
scroll to position [231, 0]
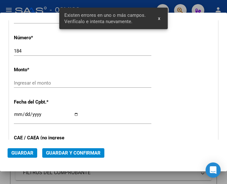
click at [37, 85] on input "Ingresar el monto" at bounding box center [46, 83] width 65 height 6
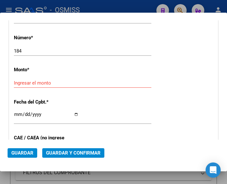
click at [38, 86] on div "Ingresar el monto" at bounding box center [83, 82] width 138 height 9
click at [41, 82] on input "Ingresar el monto" at bounding box center [46, 83] width 65 height 6
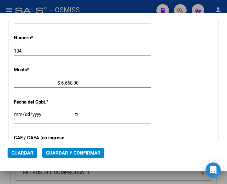
type input "$ 66.689,00"
click at [18, 112] on input "Ingresar la fecha" at bounding box center [46, 117] width 65 height 10
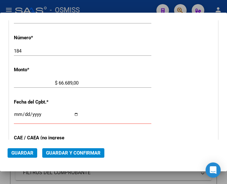
click at [17, 113] on input "Ingresar la fecha" at bounding box center [46, 117] width 65 height 10
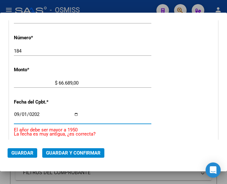
type input "2025-09-01"
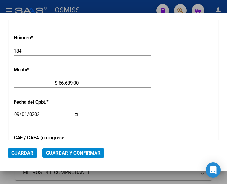
scroll to position [263, 0]
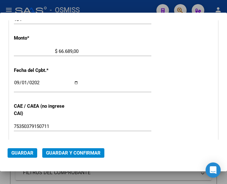
click at [105, 99] on div "CUIT * 30-68389709-0 Ingresar CUIT ANALISIS PRESTADOR MUNICIPALIDAD DE HURLINGH…" at bounding box center [113, 64] width 209 height 455
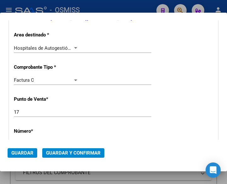
scroll to position [136, 0]
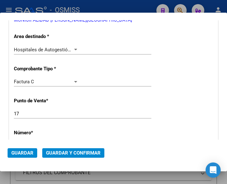
click at [74, 47] on div at bounding box center [76, 49] width 6 height 5
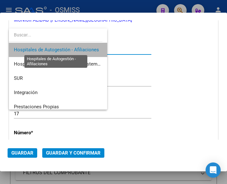
click at [74, 47] on span "Hospitales de Autogestión - Afiliaciones" at bounding box center [56, 50] width 85 height 6
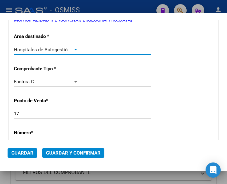
click at [73, 149] on button "Guardar y Confirmar" at bounding box center [73, 152] width 62 height 9
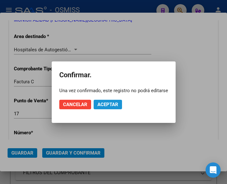
click at [109, 103] on span "Aceptar" at bounding box center [108, 104] width 21 height 6
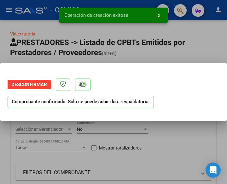
scroll to position [0, 0]
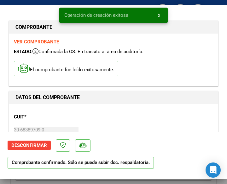
type input "2025-10-31"
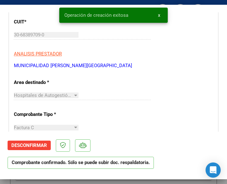
scroll to position [126, 0]
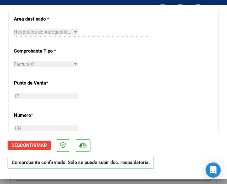
scroll to position [190, 0]
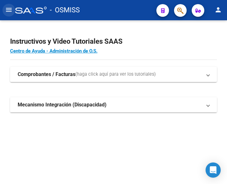
click at [9, 10] on mat-icon "menu" at bounding box center [9, 10] width 8 height 8
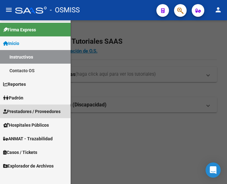
click at [31, 109] on span "Prestadores / Proveedores" at bounding box center [31, 111] width 57 height 7
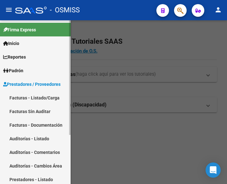
click at [31, 99] on link "Facturas - Listado/Carga" at bounding box center [35, 98] width 71 height 14
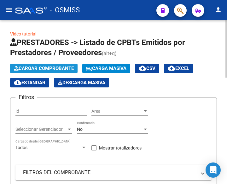
click at [56, 66] on span "Cargar Comprobante" at bounding box center [44, 68] width 60 height 6
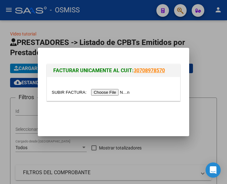
click at [118, 94] on input "file" at bounding box center [92, 92] width 80 height 7
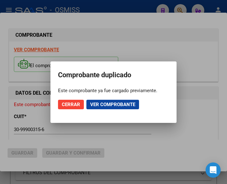
type input "[DATE]"
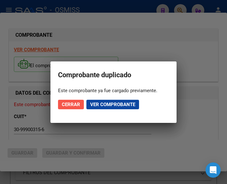
click at [68, 102] on span "Cerrar" at bounding box center [71, 104] width 18 height 6
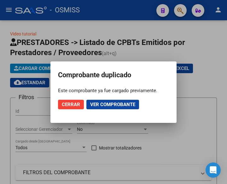
click at [73, 103] on span "Cerrar" at bounding box center [71, 104] width 18 height 6
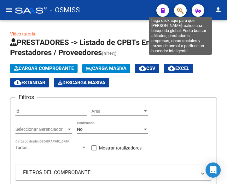
click at [178, 11] on icon "button" at bounding box center [181, 10] width 6 height 7
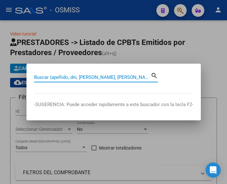
click at [76, 77] on input "Buscar (apellido, dni, [PERSON_NAME], [PERSON_NAME], cuit, obra social)" at bounding box center [92, 77] width 117 height 6
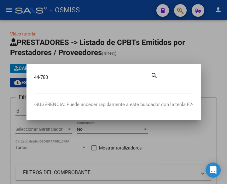
click at [41, 76] on input "44-783" at bounding box center [92, 77] width 117 height 6
type input "44-00000783"
click at [157, 76] on mat-icon "search" at bounding box center [154, 75] width 7 height 8
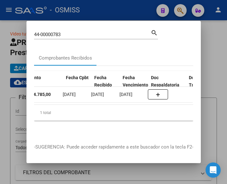
scroll to position [0, 235]
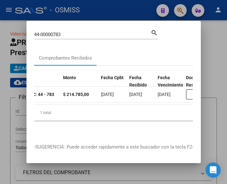
click at [108, 8] on div at bounding box center [113, 92] width 227 height 184
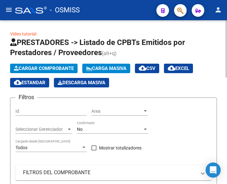
click at [53, 68] on span "Cargar Comprobante" at bounding box center [44, 68] width 60 height 6
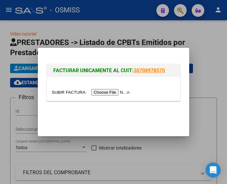
click at [109, 92] on input "file" at bounding box center [92, 92] width 80 height 7
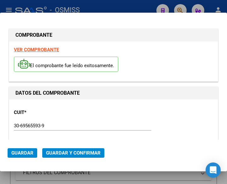
type input "[DATE]"
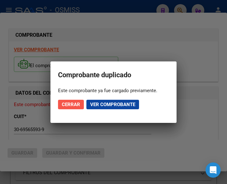
drag, startPoint x: 75, startPoint y: 104, endPoint x: 75, endPoint y: 100, distance: 3.5
click at [75, 104] on span "Cerrar" at bounding box center [71, 104] width 18 height 6
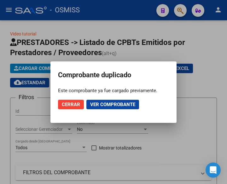
click at [182, 10] on div at bounding box center [113, 92] width 227 height 184
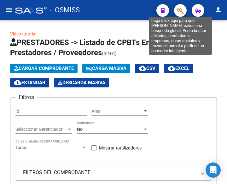
click at [180, 10] on icon "button" at bounding box center [181, 10] width 6 height 7
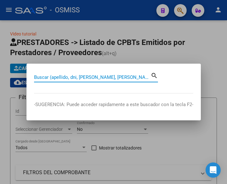
click at [104, 76] on input "Buscar (apellido, dni, [PERSON_NAME], [PERSON_NAME], cuit, obra social)" at bounding box center [92, 77] width 117 height 6
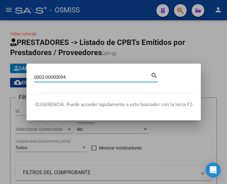
type input "0002-00000094"
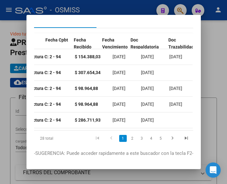
scroll to position [0, 294]
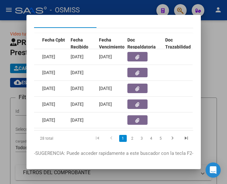
click at [140, 57] on button "button" at bounding box center [138, 56] width 20 height 9
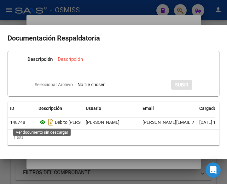
click at [44, 122] on icon at bounding box center [43, 122] width 8 height 8
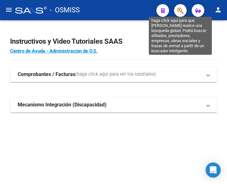
click at [178, 11] on icon "button" at bounding box center [181, 10] width 6 height 7
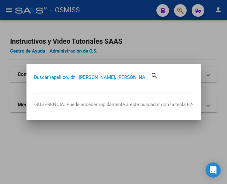
click at [114, 77] on input "Buscar (apellido, dni, [PERSON_NAME], [PERSON_NAME], cuit, obra social)" at bounding box center [92, 77] width 117 height 6
click at [50, 75] on input "Buscar (apellido, dni, [PERSON_NAME], [PERSON_NAME], cuit, obra social)" at bounding box center [92, 77] width 117 height 6
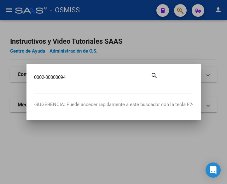
type input "0002-00000094"
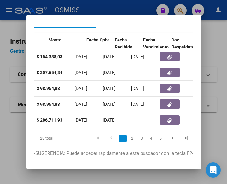
scroll to position [0, 250]
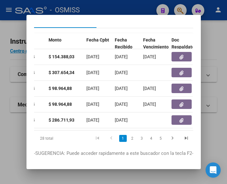
click at [179, 8] on div at bounding box center [113, 92] width 227 height 184
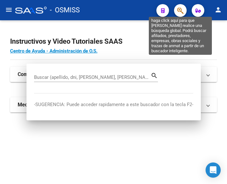
scroll to position [0, 0]
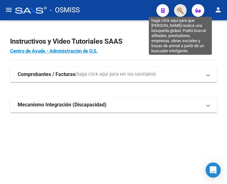
click at [179, 8] on icon "button" at bounding box center [181, 10] width 6 height 7
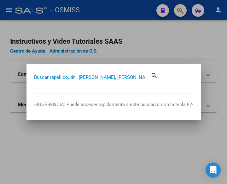
click at [125, 76] on input "Buscar (apellido, dni, [PERSON_NAME], [PERSON_NAME], cuit, obra social)" at bounding box center [92, 77] width 117 height 6
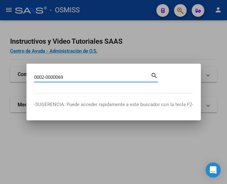
type input "0002-0000069"
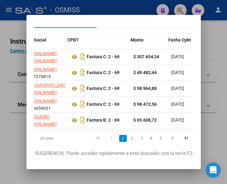
scroll to position [0, 167]
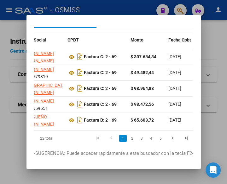
click at [134, 3] on div at bounding box center [113, 92] width 227 height 184
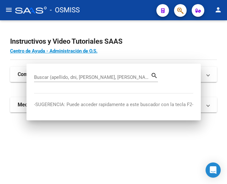
scroll to position [0, 0]
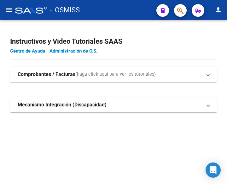
click at [7, 10] on mat-icon "menu" at bounding box center [9, 10] width 8 height 8
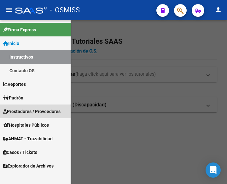
click at [28, 111] on span "Prestadores / Proveedores" at bounding box center [31, 111] width 57 height 7
click at [31, 109] on span "Prestadores / Proveedores" at bounding box center [31, 111] width 57 height 7
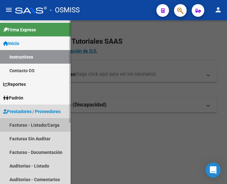
click at [34, 120] on link "Facturas - Listado/Carga" at bounding box center [35, 125] width 71 height 14
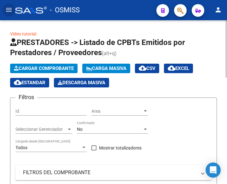
click at [52, 68] on span "Cargar Comprobante" at bounding box center [44, 68] width 60 height 6
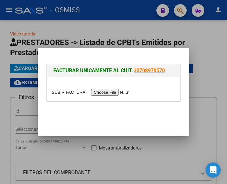
click at [113, 93] on input "file" at bounding box center [92, 92] width 80 height 7
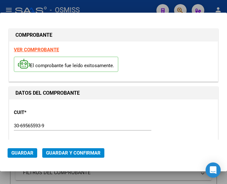
type input "2025-09-12"
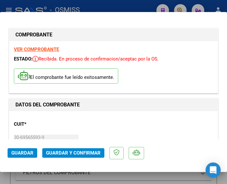
click at [101, 110] on div "DATOS DEL COMPROBANTE" at bounding box center [113, 104] width 209 height 13
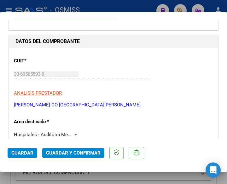
scroll to position [95, 0]
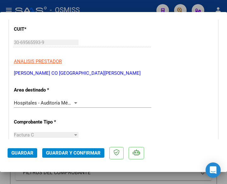
click at [76, 101] on div at bounding box center [76, 102] width 6 height 5
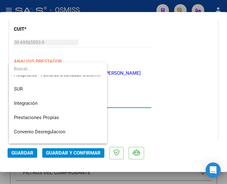
scroll to position [0, 0]
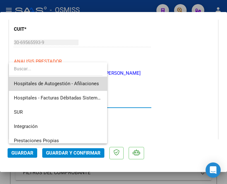
click at [77, 80] on span "Hospitales de Autogestión - Afiliaciones" at bounding box center [58, 83] width 88 height 14
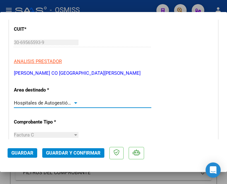
click at [75, 100] on div at bounding box center [76, 102] width 6 height 5
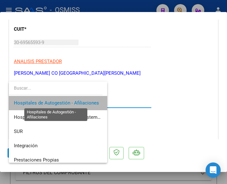
click at [75, 100] on span "Hospitales de Autogestión - Afiliaciones" at bounding box center [56, 103] width 85 height 6
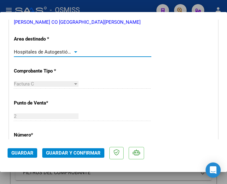
scroll to position [158, 0]
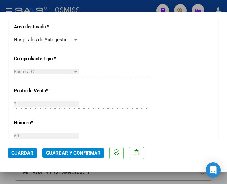
click at [134, 103] on div "2 Ingresar el Nro." at bounding box center [83, 103] width 138 height 9
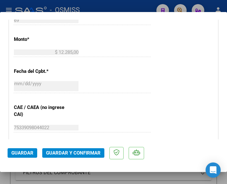
scroll to position [284, 0]
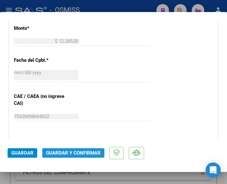
click at [68, 152] on span "Guardar y Confirmar" at bounding box center [73, 153] width 55 height 6
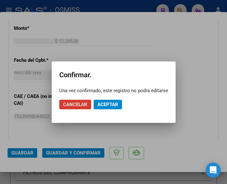
click at [108, 103] on span "Aceptar" at bounding box center [108, 104] width 21 height 6
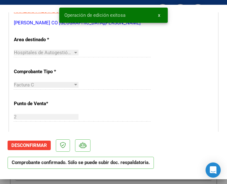
scroll to position [126, 0]
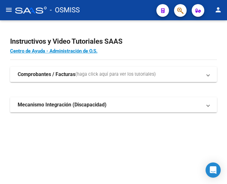
click at [6, 9] on mat-icon "menu" at bounding box center [9, 10] width 8 height 8
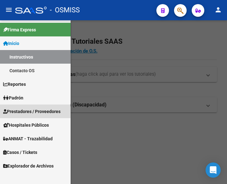
click at [31, 108] on span "Prestadores / Proveedores" at bounding box center [31, 111] width 57 height 7
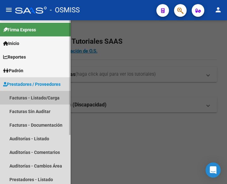
click at [32, 96] on link "Facturas - Listado/Carga" at bounding box center [35, 98] width 71 height 14
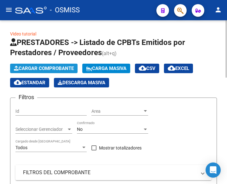
click at [45, 66] on span "Cargar Comprobante" at bounding box center [44, 68] width 60 height 6
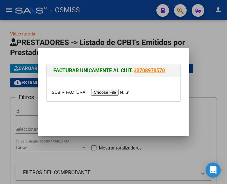
click at [104, 92] on input "file" at bounding box center [92, 92] width 80 height 7
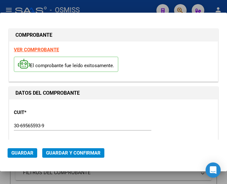
type input "[DATE]"
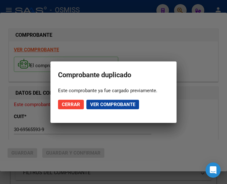
click at [71, 104] on span "Cerrar" at bounding box center [71, 104] width 18 height 6
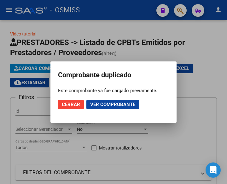
click at [180, 10] on div at bounding box center [113, 92] width 227 height 184
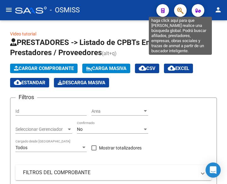
click at [180, 13] on icon "button" at bounding box center [181, 10] width 6 height 7
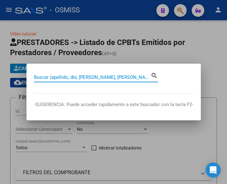
click at [77, 77] on input "Buscar (apellido, dni, [PERSON_NAME], [PERSON_NAME], cuit, obra social)" at bounding box center [92, 77] width 117 height 6
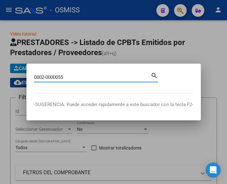
type input "0002-0000055"
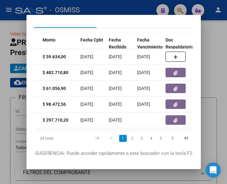
scroll to position [0, 253]
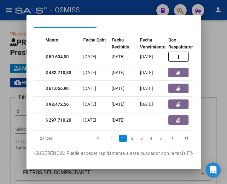
click at [134, 2] on div at bounding box center [113, 92] width 227 height 184
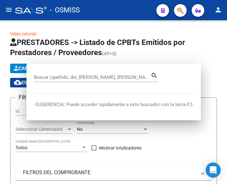
scroll to position [0, 0]
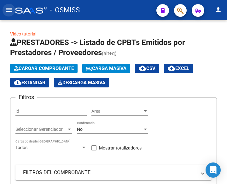
click at [9, 9] on mat-icon "menu" at bounding box center [9, 10] width 8 height 8
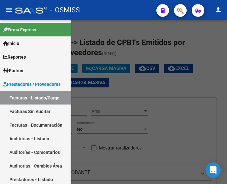
click at [98, 57] on div at bounding box center [113, 101] width 227 height 163
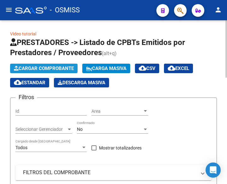
click at [51, 66] on span "Cargar Comprobante" at bounding box center [44, 68] width 60 height 6
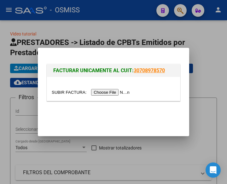
click at [105, 93] on input "file" at bounding box center [92, 92] width 80 height 7
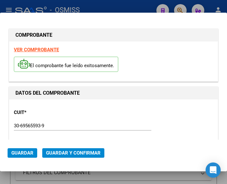
type input "2025-08-30"
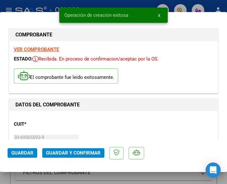
click at [103, 109] on div "DATOS DEL COMPROBANTE" at bounding box center [113, 104] width 209 height 13
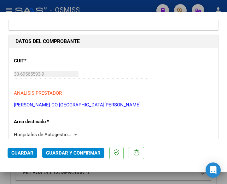
scroll to position [95, 0]
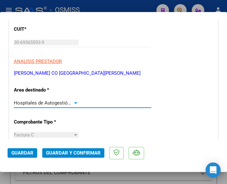
click at [75, 102] on div at bounding box center [75, 103] width 3 height 2
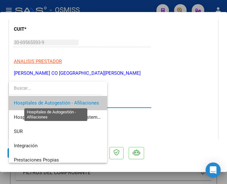
click at [75, 102] on span "Hospitales de Autogestión - Afiliaciones" at bounding box center [56, 103] width 85 height 6
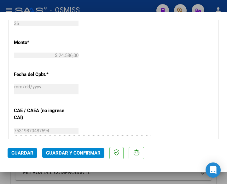
scroll to position [284, 0]
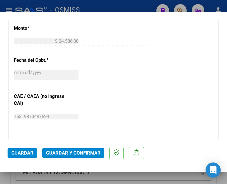
click at [63, 153] on span "Guardar y Confirmar" at bounding box center [73, 153] width 55 height 6
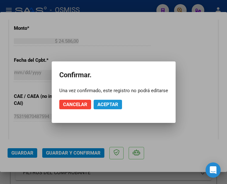
click at [108, 104] on span "Aceptar" at bounding box center [108, 104] width 21 height 6
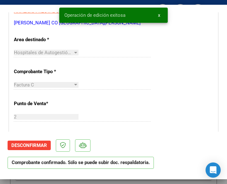
scroll to position [126, 0]
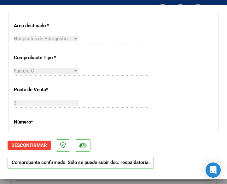
scroll to position [190, 0]
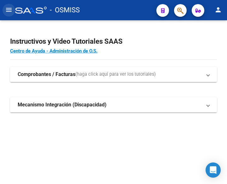
click at [11, 9] on mat-icon "menu" at bounding box center [9, 10] width 8 height 8
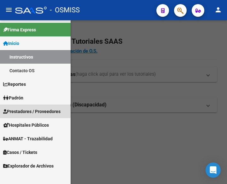
click at [27, 110] on span "Prestadores / Proveedores" at bounding box center [31, 111] width 57 height 7
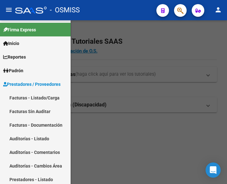
click at [35, 96] on link "Facturas - Listado/Carga" at bounding box center [35, 98] width 71 height 14
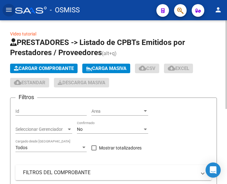
click at [47, 67] on span "Cargar Comprobante" at bounding box center [44, 68] width 60 height 6
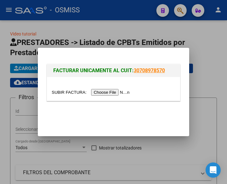
click at [112, 91] on input "file" at bounding box center [92, 92] width 80 height 7
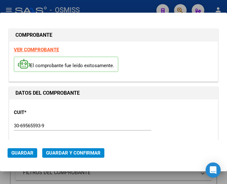
type input "2025-08-22"
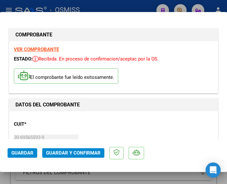
click at [118, 119] on div "CUIT * 30-69565593-9 Ingresar CUIT ANALISIS PRESTADOR S A M CO SAN JERONIMO SUD…" at bounding box center [114, 144] width 200 height 56
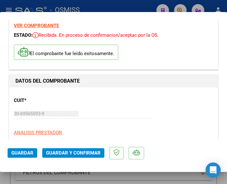
scroll to position [63, 0]
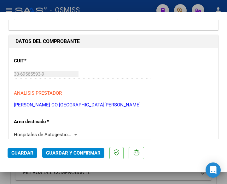
click at [74, 133] on div at bounding box center [76, 134] width 6 height 5
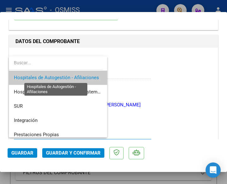
click at [79, 78] on span "Hospitales de Autogestión - Afiliaciones" at bounding box center [56, 78] width 85 height 6
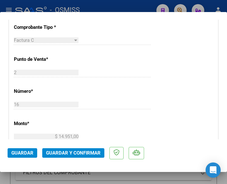
scroll to position [190, 0]
click at [106, 98] on div "CUIT * 30-69565593-9 Ingresar CUIT ANALISIS PRESTADOR S A M CO SAN JERONIMO SUD…" at bounding box center [113, 148] width 209 height 455
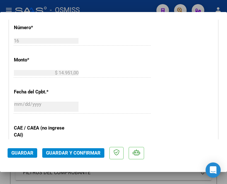
scroll to position [284, 0]
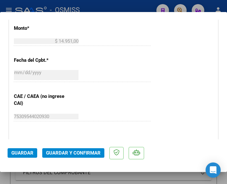
click at [91, 89] on div "CUIT * 30-69565593-9 Ingresar CUIT ANALISIS PRESTADOR S A M CO SAN JERONIMO SUD…" at bounding box center [113, 54] width 209 height 455
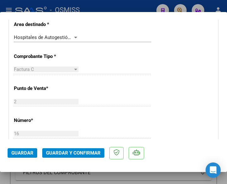
scroll to position [158, 0]
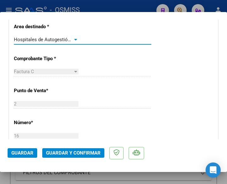
click at [74, 38] on div at bounding box center [76, 39] width 6 height 5
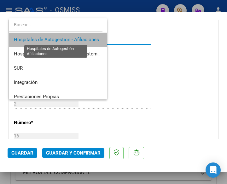
click at [74, 38] on span "Hospitales de Autogestión - Afiliaciones" at bounding box center [56, 40] width 85 height 6
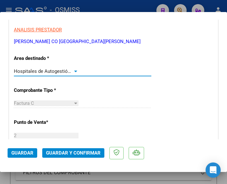
scroll to position [95, 0]
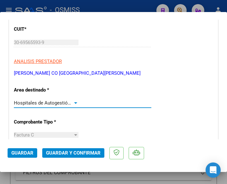
click at [69, 154] on span "Guardar y Confirmar" at bounding box center [73, 153] width 55 height 6
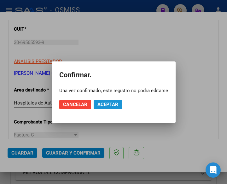
click at [104, 103] on span "Aceptar" at bounding box center [108, 104] width 21 height 6
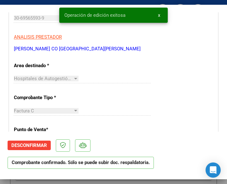
scroll to position [126, 0]
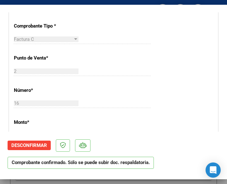
scroll to position [190, 0]
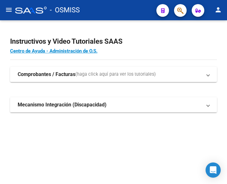
click at [11, 9] on mat-icon "menu" at bounding box center [9, 10] width 8 height 8
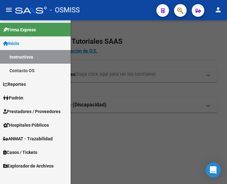
click at [29, 108] on span "Prestadores / Proveedores" at bounding box center [31, 111] width 57 height 7
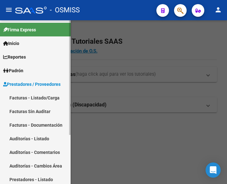
click at [28, 96] on link "Facturas - Listado/Carga" at bounding box center [35, 98] width 71 height 14
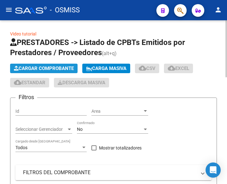
click at [63, 68] on span "Cargar Comprobante" at bounding box center [44, 68] width 60 height 6
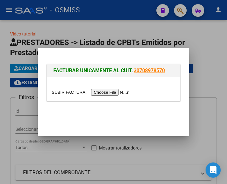
click at [113, 93] on input "file" at bounding box center [92, 92] width 80 height 7
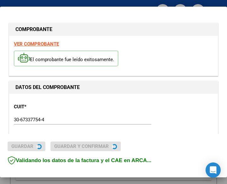
type input "2025-10-08"
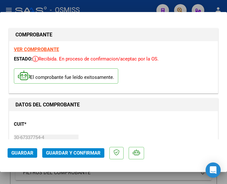
click at [112, 119] on div "CUIT * 30-67337754-4 Ingresar CUIT ANALISIS PRESTADOR ESTADO PROVINCIA DE SAN L…" at bounding box center [114, 144] width 200 height 56
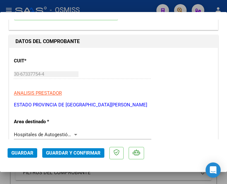
scroll to position [95, 0]
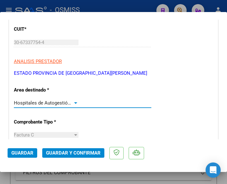
click at [74, 101] on div at bounding box center [76, 102] width 6 height 5
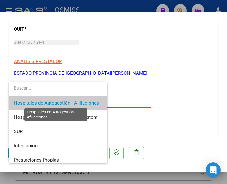
click at [74, 101] on span "Hospitales de Autogestión - Afiliaciones" at bounding box center [56, 103] width 85 height 6
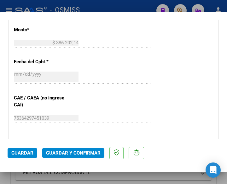
scroll to position [284, 0]
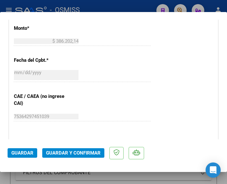
click at [67, 149] on button "Guardar y Confirmar" at bounding box center [73, 152] width 62 height 9
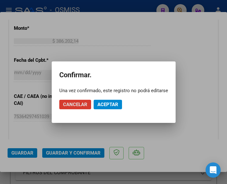
click at [105, 106] on span "Aceptar" at bounding box center [108, 104] width 21 height 6
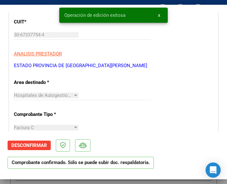
scroll to position [126, 0]
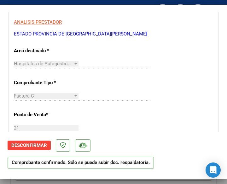
click at [120, 99] on div "Factura C Seleccionar Tipo" at bounding box center [83, 95] width 138 height 9
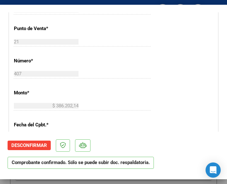
scroll to position [221, 0]
